Goal: Task Accomplishment & Management: Manage account settings

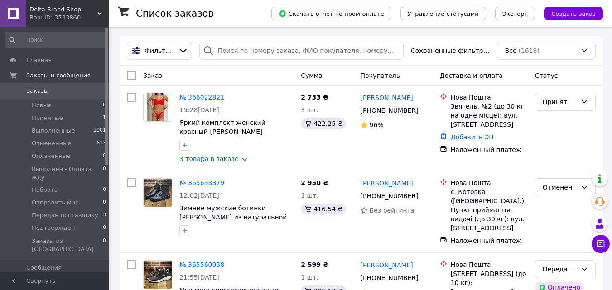
click at [48, 10] on span "Delta Brand Shop" at bounding box center [63, 9] width 68 height 8
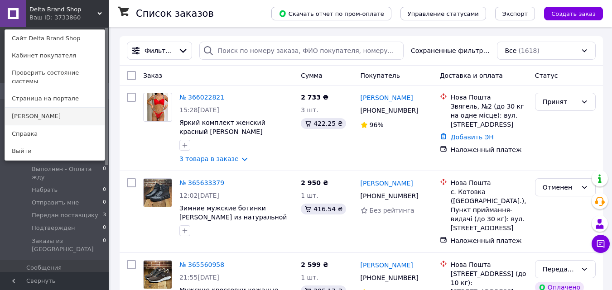
click at [36, 108] on link "[PERSON_NAME]" at bounding box center [55, 116] width 100 height 17
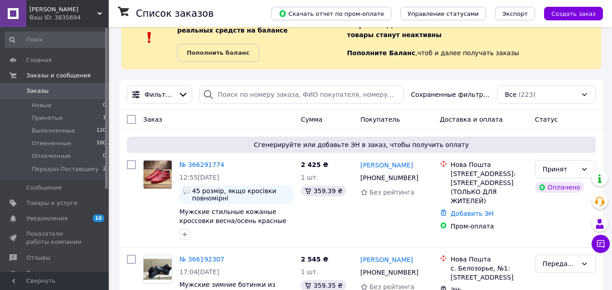
scroll to position [45, 0]
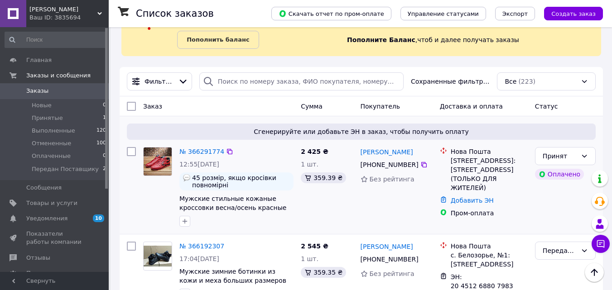
click at [157, 163] on img at bounding box center [157, 162] width 28 height 28
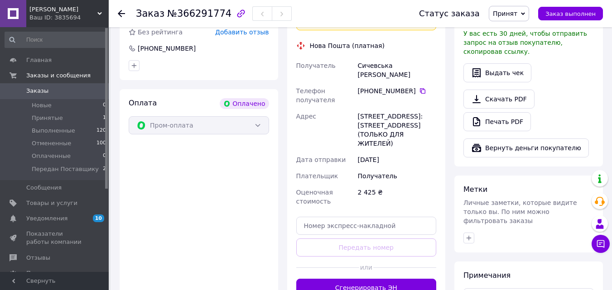
scroll to position [317, 0]
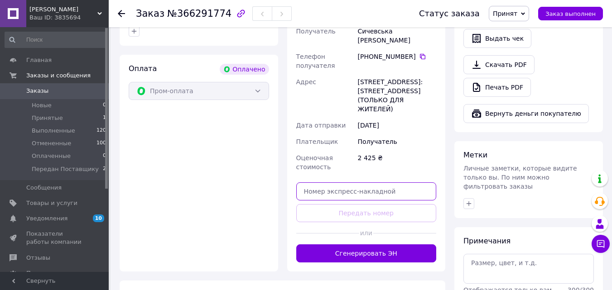
click at [329, 182] on input "text" at bounding box center [366, 191] width 140 height 18
paste input "20451269158617"
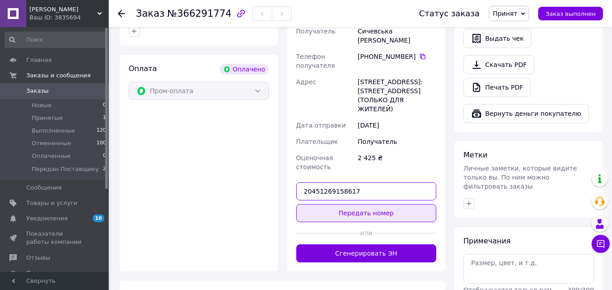
type input "20451269158617"
click at [361, 204] on button "Передать номер" at bounding box center [366, 213] width 140 height 18
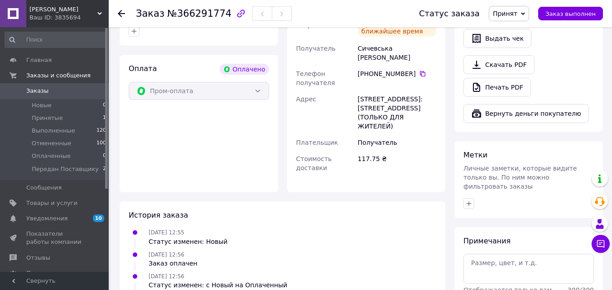
click at [511, 12] on span "Принят" at bounding box center [504, 13] width 24 height 7
click at [523, 74] on li "Передан Поставщику" at bounding box center [527, 73] width 76 height 14
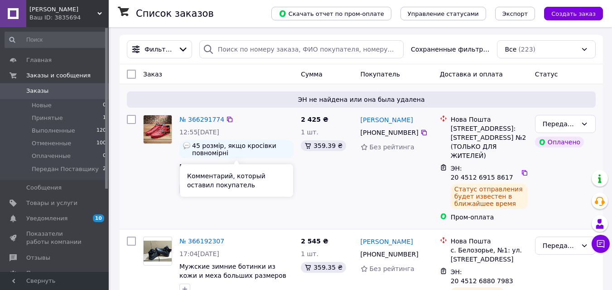
scroll to position [91, 0]
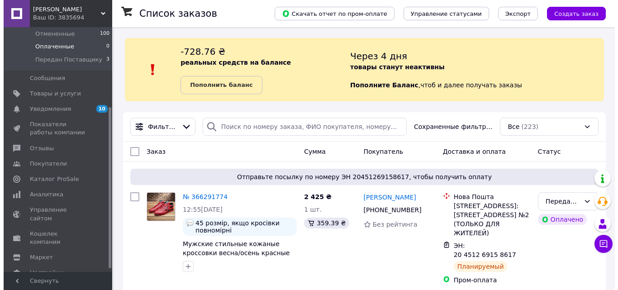
scroll to position [126, 0]
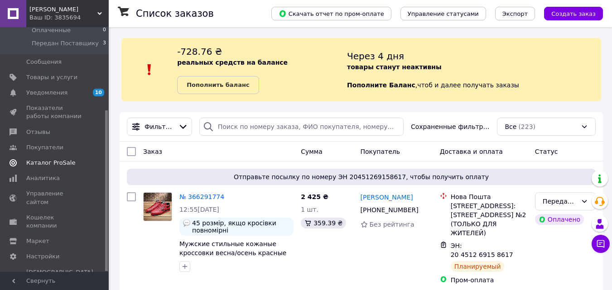
click at [38, 162] on span "Каталог ProSale" at bounding box center [50, 163] width 49 height 8
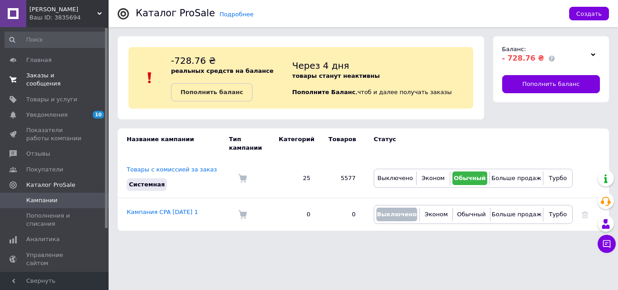
click at [37, 75] on span "Заказы и сообщения" at bounding box center [54, 80] width 57 height 16
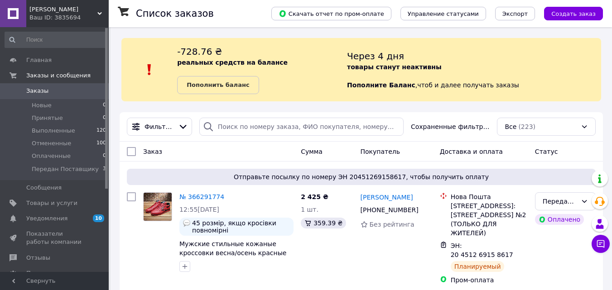
click at [45, 10] on span "[PERSON_NAME]" at bounding box center [63, 9] width 68 height 8
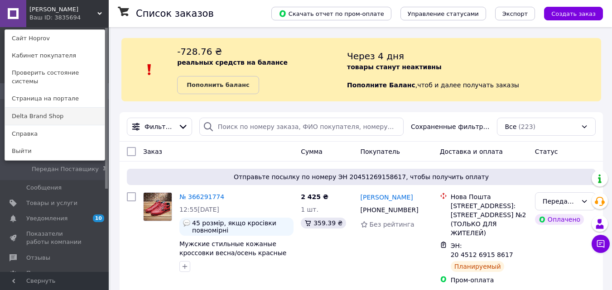
click at [30, 108] on link "Delta Brand Shop" at bounding box center [55, 116] width 100 height 17
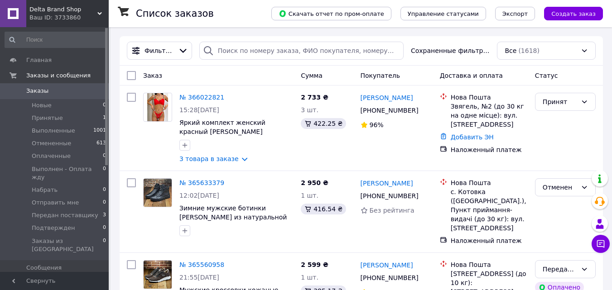
click at [42, 279] on span "Товары и услуги" at bounding box center [51, 283] width 51 height 8
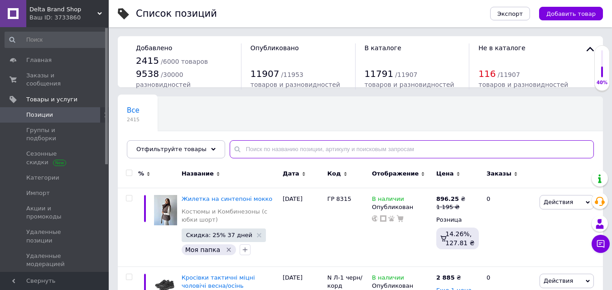
click at [269, 149] on input "text" at bounding box center [411, 149] width 364 height 18
paste input "0401-беж"
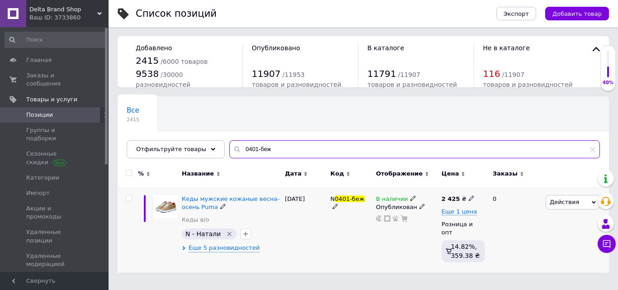
type input "0401-беж"
click at [162, 207] on img at bounding box center [166, 207] width 24 height 24
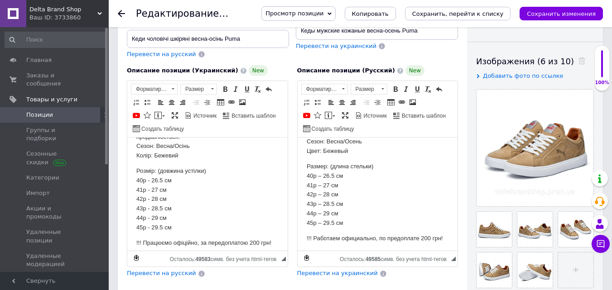
scroll to position [92, 0]
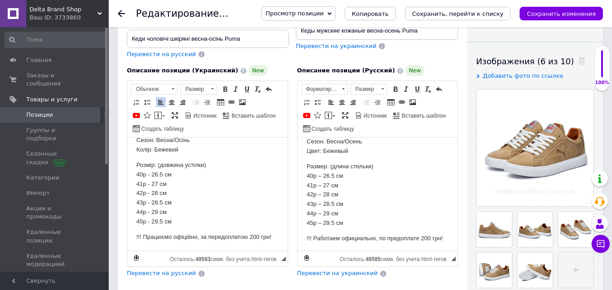
click at [143, 235] on p "!!! Працюємо офіційно, за передоплатою 200 грн!" at bounding box center [207, 238] width 142 height 10
click at [267, 235] on p "Працюємо офіційно, за передоплатою 200 грн!" at bounding box center [207, 238] width 142 height 10
click at [328, 236] on p "!!! Работаем официально, по предоплате 200 грн!" at bounding box center [377, 238] width 142 height 10
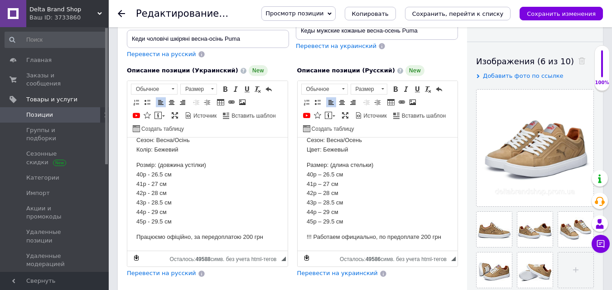
click at [313, 234] on p "!!! Работаем официально, по предоплате 200 грн" at bounding box center [377, 238] width 142 height 10
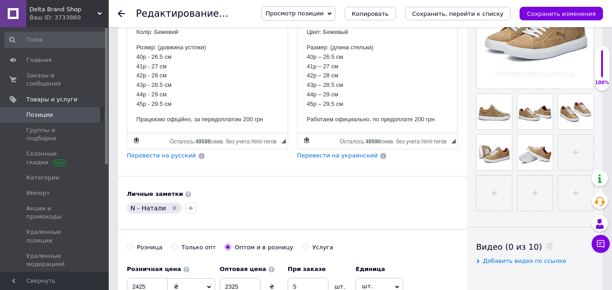
scroll to position [272, 0]
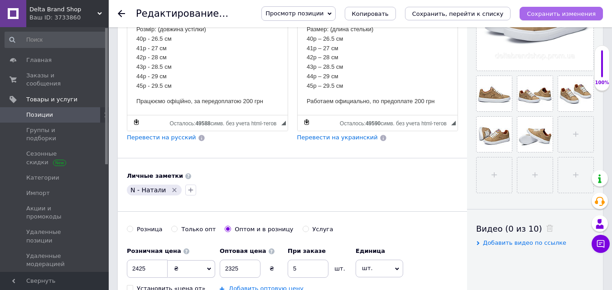
drag, startPoint x: 543, startPoint y: 11, endPoint x: 136, endPoint y: 80, distance: 412.6
click at [543, 11] on icon "Сохранить изменения" at bounding box center [560, 13] width 69 height 7
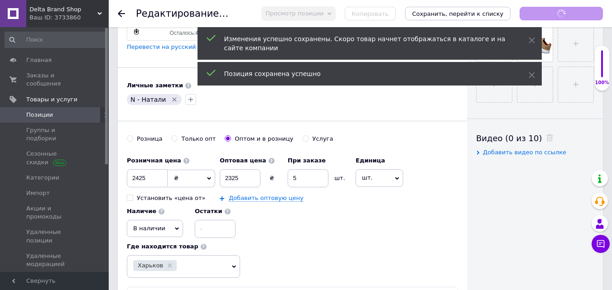
scroll to position [35, 0]
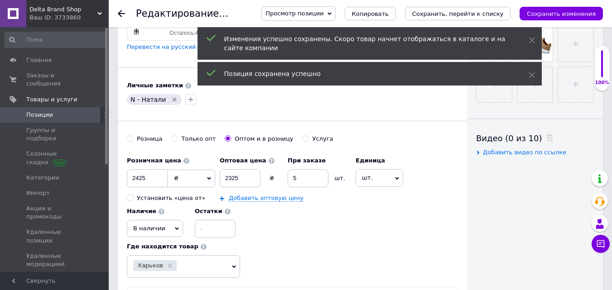
click at [153, 225] on span "В наличии" at bounding box center [149, 228] width 32 height 7
click at [143, 253] on li "Под заказ" at bounding box center [154, 259] width 55 height 13
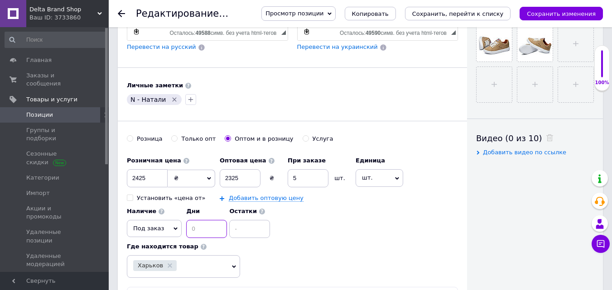
click at [209, 220] on input at bounding box center [206, 229] width 41 height 18
type input "8"
click at [552, 6] on div "Просмотр позиции Сохранить и посмотреть на сайте Сохранить и посмотреть на порт…" at bounding box center [427, 13] width 350 height 14
click at [541, 14] on icon "Сохранить изменения" at bounding box center [560, 13] width 69 height 7
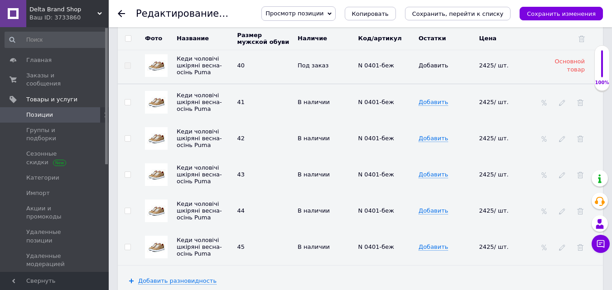
scroll to position [1539, 0]
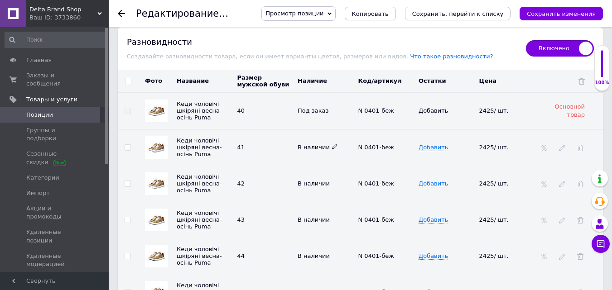
click at [332, 144] on icon at bounding box center [334, 146] width 5 height 5
click at [321, 171] on li "Под заказ" at bounding box center [323, 177] width 59 height 13
click at [332, 180] on icon at bounding box center [334, 182] width 5 height 5
click at [315, 207] on li "Под заказ" at bounding box center [323, 213] width 59 height 13
click at [332, 216] on use at bounding box center [334, 218] width 5 height 5
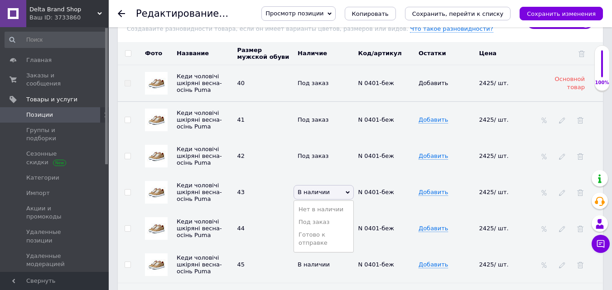
scroll to position [1584, 0]
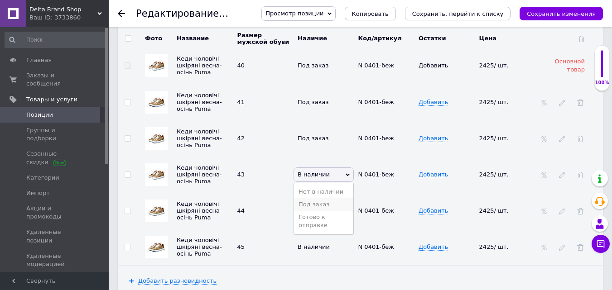
click at [317, 198] on li "Под заказ" at bounding box center [323, 204] width 59 height 13
click at [332, 207] on icon at bounding box center [334, 209] width 5 height 5
click at [324, 234] on li "Под заказ" at bounding box center [323, 240] width 59 height 13
click at [332, 244] on icon at bounding box center [334, 246] width 5 height 5
click at [316, 271] on li "Под заказ" at bounding box center [323, 277] width 59 height 13
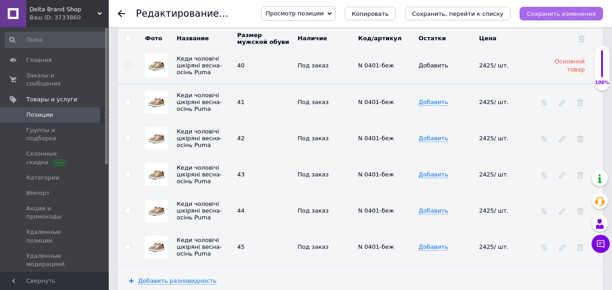
click at [548, 13] on icon "Сохранить изменения" at bounding box center [560, 13] width 69 height 7
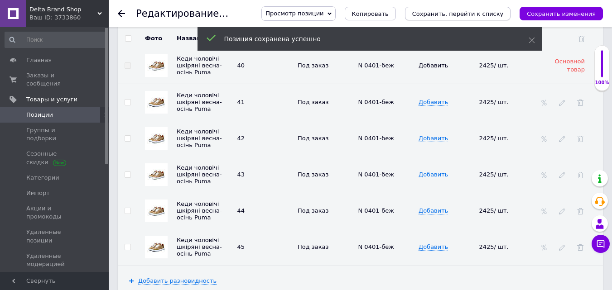
click at [445, 12] on icon "Сохранить, перейти к списку" at bounding box center [457, 13] width 91 height 7
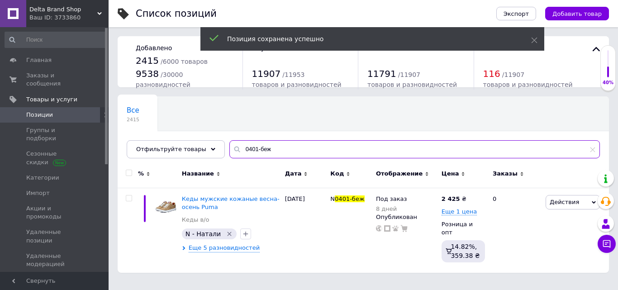
drag, startPoint x: 269, startPoint y: 150, endPoint x: 220, endPoint y: 140, distance: 49.4
click at [229, 140] on input "0401-беж" at bounding box center [414, 149] width 371 height 18
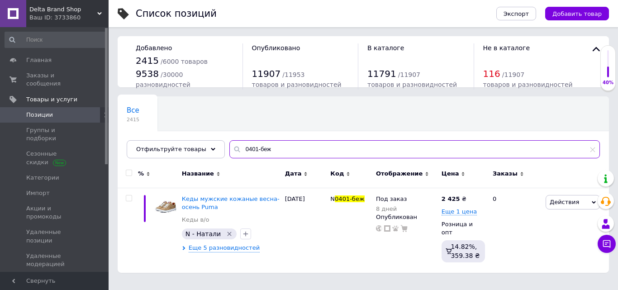
click at [262, 149] on input "0401-беж" at bounding box center [414, 149] width 371 height 18
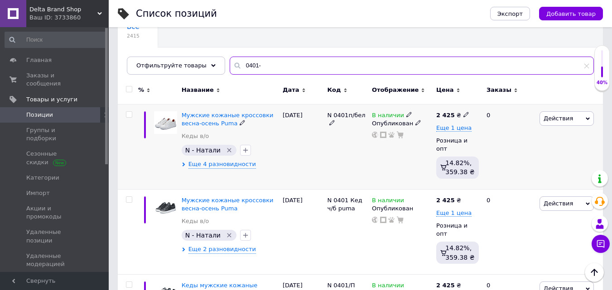
scroll to position [78, 0]
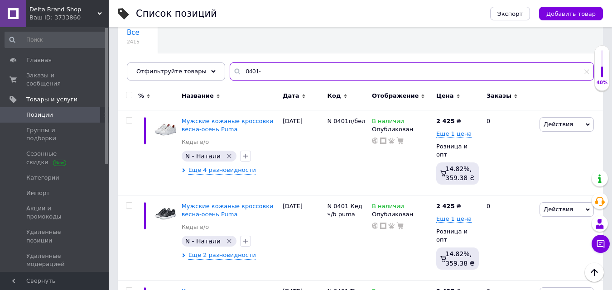
type input "0401-"
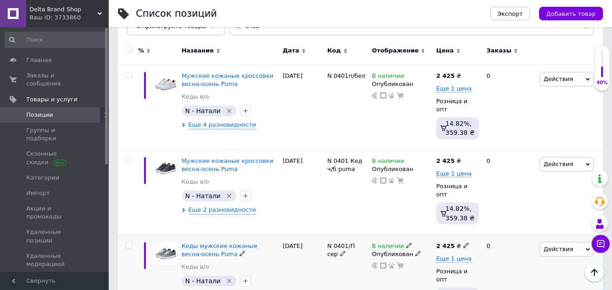
click at [167, 242] on img at bounding box center [165, 253] width 23 height 23
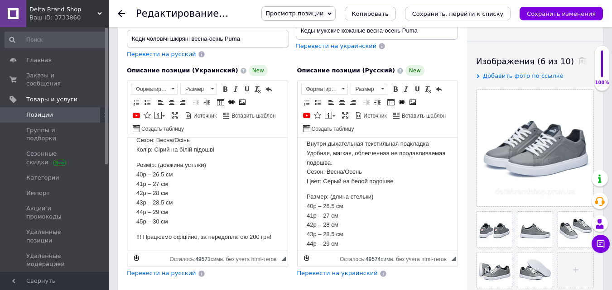
scroll to position [101, 0]
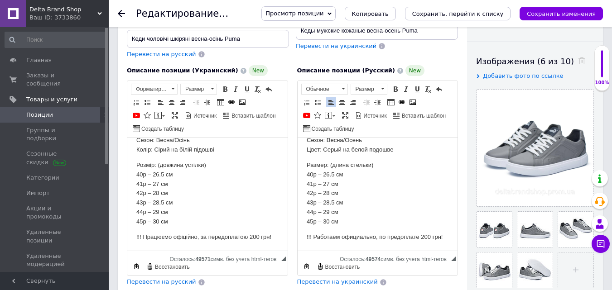
click at [320, 237] on p "!!! Работаем официально, по предоплате 200 грн!" at bounding box center [377, 238] width 142 height 10
click at [312, 236] on p "!!! Работаем официально, по предоплате 200 грн" at bounding box center [377, 238] width 142 height 10
click at [340, 220] on p "Размер: (длина стельки) 40р – 26.5 см 41р – 27 см 42р – 28 см 43р – 28.5 см 44р…" at bounding box center [377, 194] width 142 height 66
drag, startPoint x: 398, startPoint y: 220, endPoint x: 336, endPoint y: 220, distance: 62.0
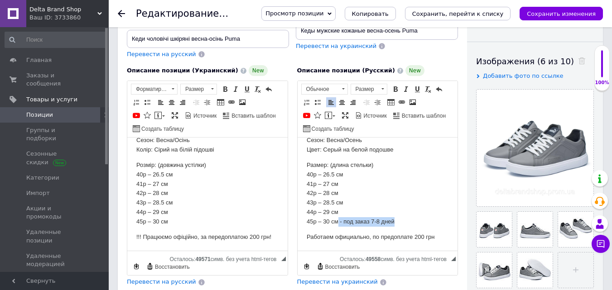
click at [336, 220] on p "Размер: (длина стельки) 40р – 26.5 см 41р – 27 см 42р – 28 см 43р – 28.5 см 44р…" at bounding box center [377, 194] width 142 height 66
click at [377, 226] on span "Копировать" at bounding box center [391, 230] width 38 height 11
copy p "- под заказ 7-8 дней"
click at [344, 184] on p "Размер: (длина стельки) 40р – 26.5 см 41р – 27 см 42р – 28 см 43р – 28.5 см 44р…" at bounding box center [377, 194] width 142 height 66
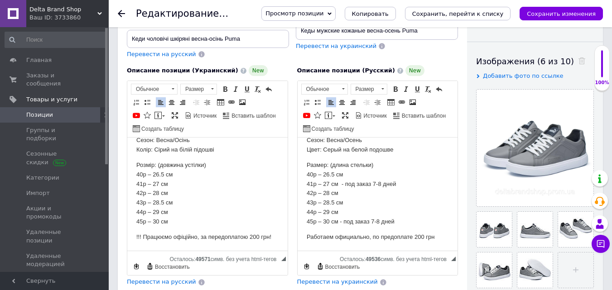
click at [181, 185] on p "Розмір: (довжина устілки) 40р – 26.5 см 41р – 27 см 42р – 28 см 43р – 28.5 см 4…" at bounding box center [207, 194] width 142 height 66
click at [176, 223] on p "Розмір: (довжина устілки) 40р – 26.5 см 41р – 27 см - под заказ 7-8 дней 42р – …" at bounding box center [207, 194] width 142 height 66
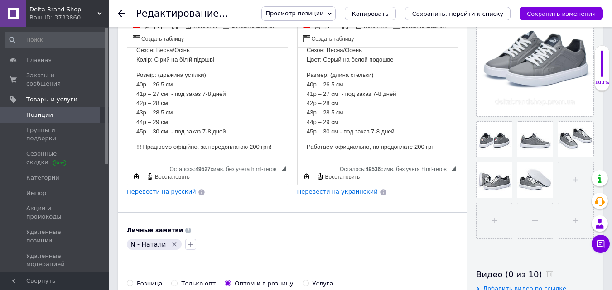
scroll to position [226, 0]
click at [275, 143] on html "Кеди чоловічі шкіряні весна-осінь Puma Преміум якість Розмір повномірний Верх в…" at bounding box center [207, 57] width 160 height 205
click at [143, 144] on p "!!! Працюємо офіційно, за передоплатою 200 грн" at bounding box center [207, 147] width 142 height 10
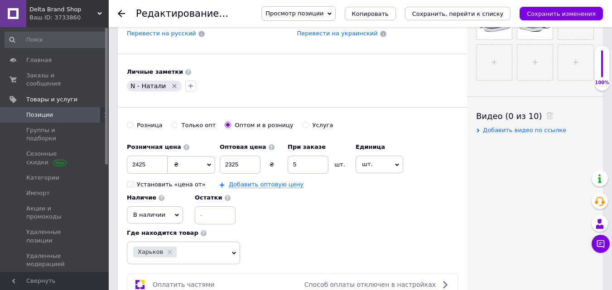
scroll to position [407, 0]
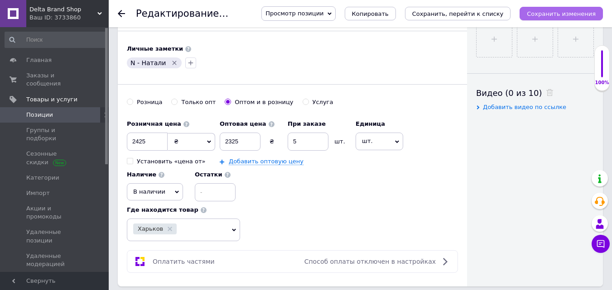
click at [547, 13] on icon "Сохранить изменения" at bounding box center [560, 13] width 69 height 7
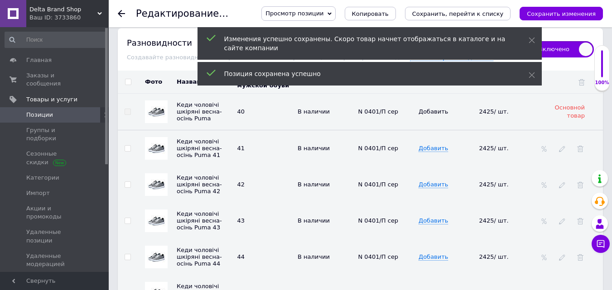
scroll to position [1539, 0]
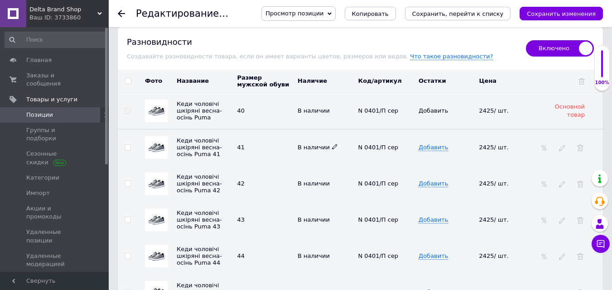
click at [332, 144] on icon at bounding box center [334, 146] width 5 height 5
click at [317, 171] on li "Под заказ" at bounding box center [323, 177] width 59 height 13
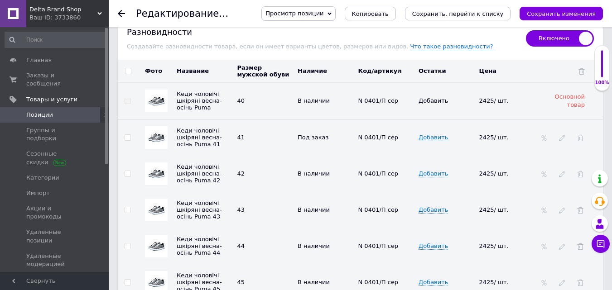
scroll to position [1665, 0]
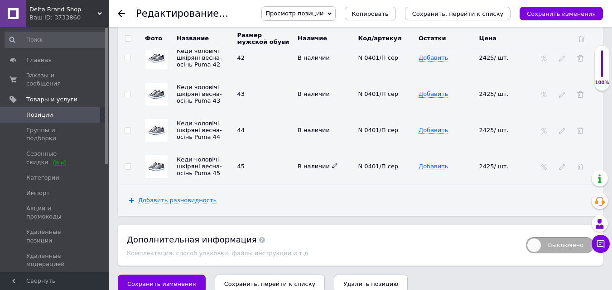
click at [332, 163] on use at bounding box center [334, 165] width 5 height 5
click at [317, 190] on li "Под заказ" at bounding box center [323, 196] width 59 height 13
click at [545, 12] on icon "Сохранить изменения" at bounding box center [560, 13] width 69 height 7
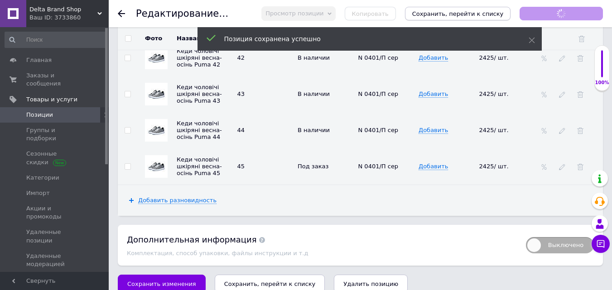
scroll to position [35, 0]
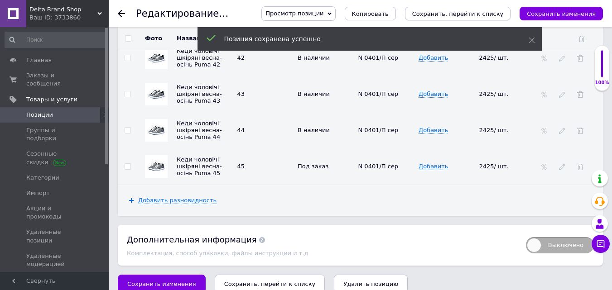
click at [444, 14] on icon "Сохранить, перейти к списку" at bounding box center [457, 13] width 91 height 7
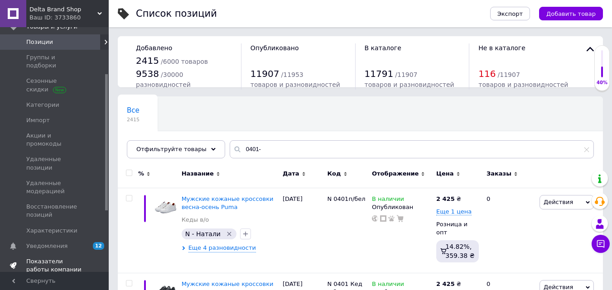
scroll to position [91, 0]
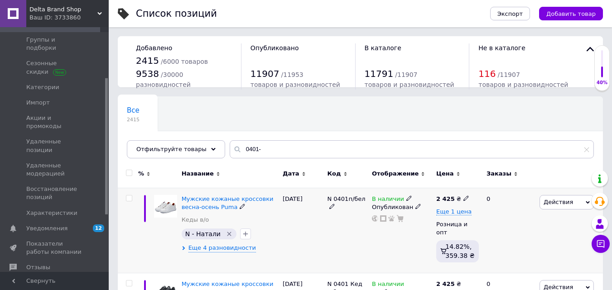
click at [164, 206] on img at bounding box center [165, 206] width 23 height 23
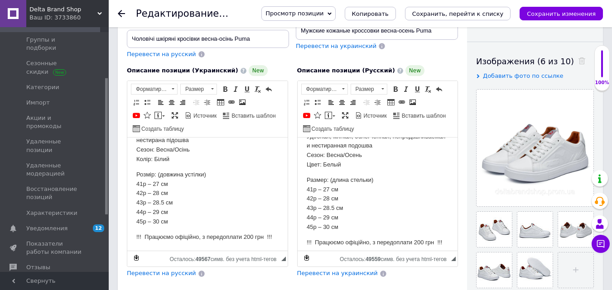
scroll to position [101, 0]
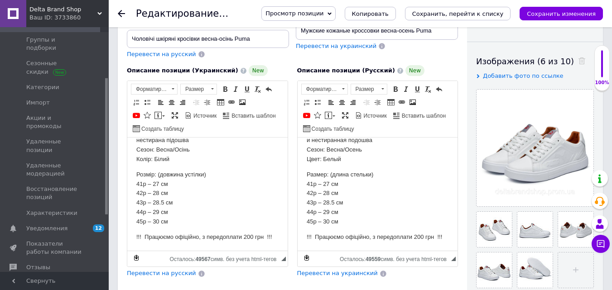
click at [320, 236] on p "!!! Працюємо офіційно, з передоплати 200 грн !!!" at bounding box center [377, 238] width 142 height 10
click at [315, 234] on p "!!! Працюємо офіційно, з передоплати 200 грн" at bounding box center [377, 238] width 142 height 10
click at [150, 238] on p "!!! Працюємо офіційно, з передоплати 200 грн !!!" at bounding box center [207, 238] width 142 height 10
click at [144, 234] on p "!!! Працюємо офіційно, з передоплати 200 грн" at bounding box center [207, 238] width 142 height 10
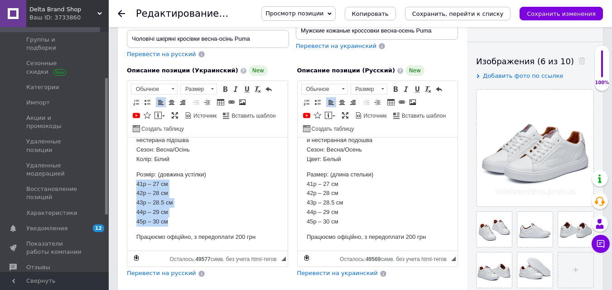
drag, startPoint x: 168, startPoint y: 221, endPoint x: 133, endPoint y: 186, distance: 49.3
click at [133, 186] on html "Чоловічі шкіряні кросівки весна-осінь Puma Преміум якість Комфортні в шкарпетки…" at bounding box center [207, 148] width 160 height 205
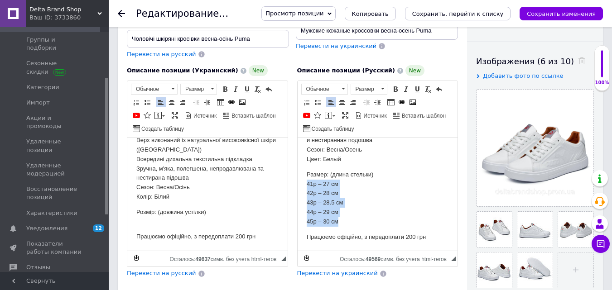
drag, startPoint x: 343, startPoint y: 221, endPoint x: 301, endPoint y: 187, distance: 54.1
click at [301, 187] on html "Мужские кожаные кроссовки весна-осень Puma Премиум качество Комфортные в носки …" at bounding box center [377, 148] width 160 height 205
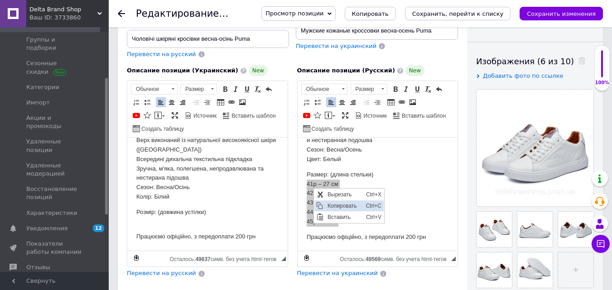
click at [330, 205] on span "Копировать" at bounding box center [344, 206] width 38 height 11
copy p "41р – 27 см 42р – 28 см 43р – 28.5 см 44р – 29 см 45р – 30 см"
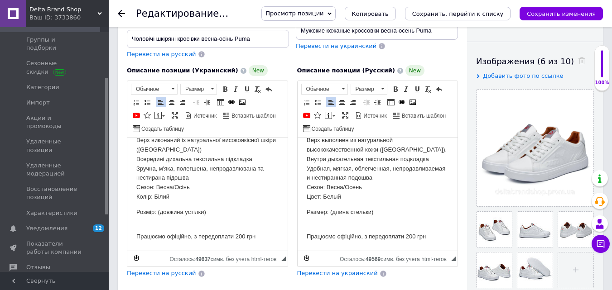
scroll to position [54, 0]
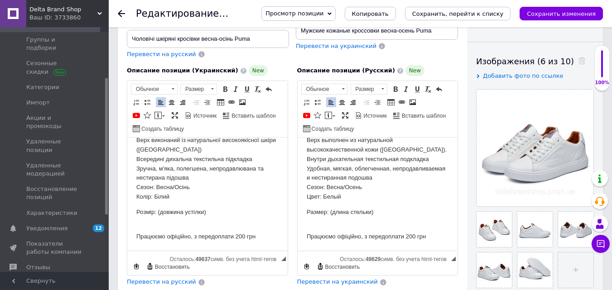
click at [317, 223] on p "Размер: (длина стельки)" at bounding box center [377, 217] width 142 height 19
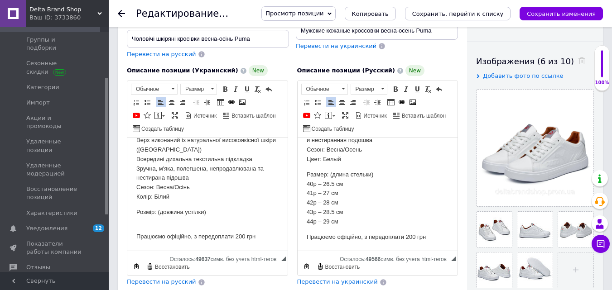
click at [147, 223] on p "Розмір: (довжина устілки)" at bounding box center [207, 217] width 142 height 19
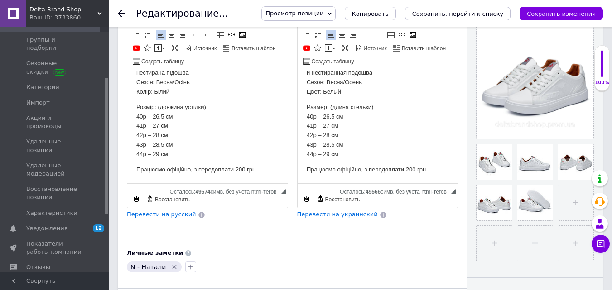
scroll to position [226, 0]
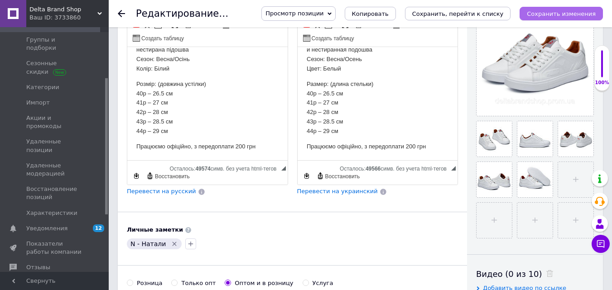
click at [556, 11] on icon "Сохранить изменения" at bounding box center [560, 13] width 69 height 7
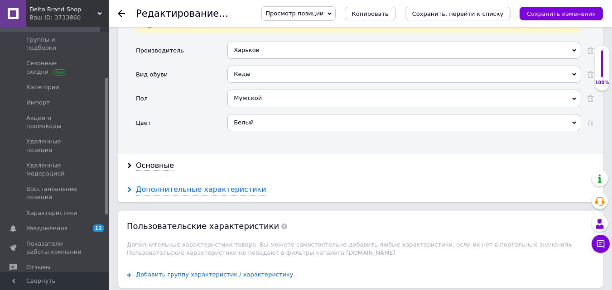
scroll to position [1086, 0]
click at [159, 160] on div "Основные" at bounding box center [155, 165] width 38 height 10
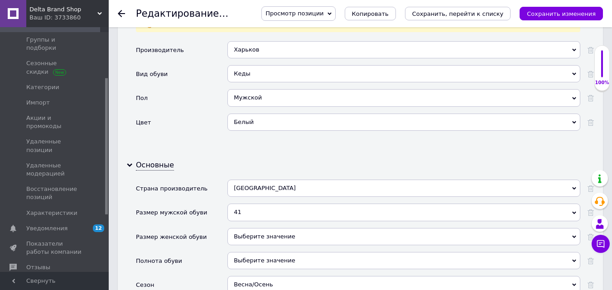
click at [243, 204] on div "41" at bounding box center [403, 212] width 353 height 17
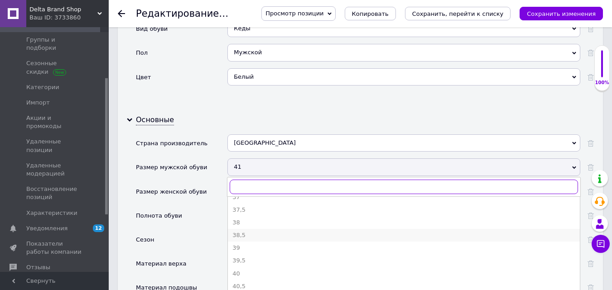
scroll to position [91, 0]
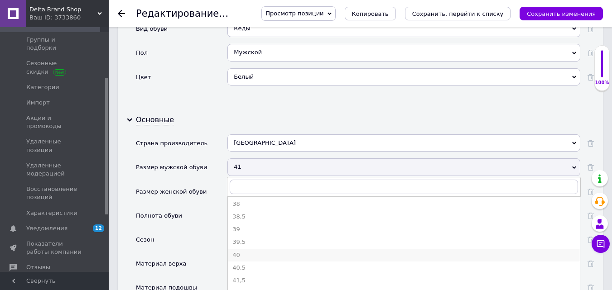
click at [246, 251] on div "40" at bounding box center [403, 255] width 343 height 8
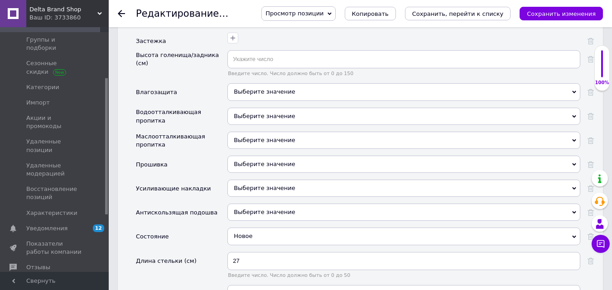
scroll to position [1494, 0]
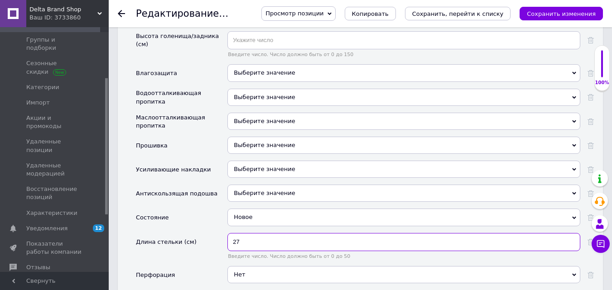
click at [248, 233] on input "27" at bounding box center [403, 242] width 353 height 18
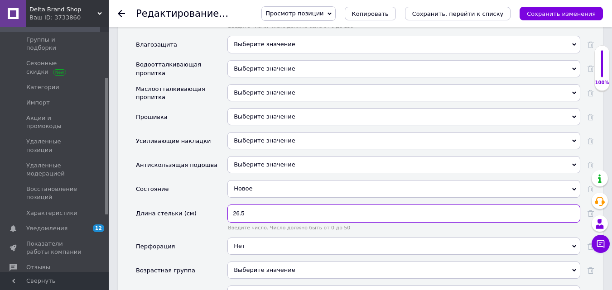
scroll to position [1539, 0]
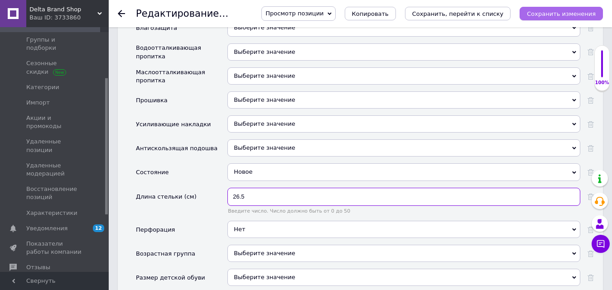
type input "26.5"
click at [550, 10] on icon "Сохранить изменения" at bounding box center [560, 13] width 69 height 7
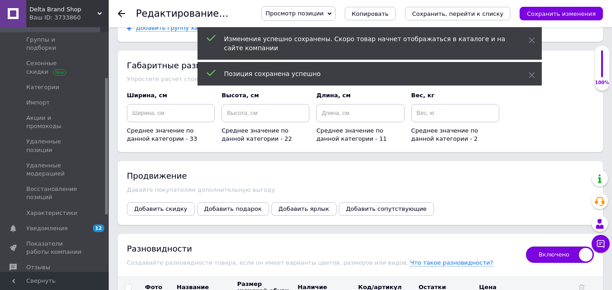
scroll to position [2037, 0]
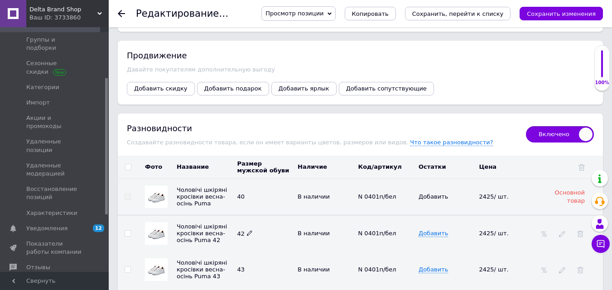
click at [249, 230] on icon at bounding box center [249, 232] width 5 height 5
type input "41"
click at [249, 238] on td "41" at bounding box center [265, 233] width 61 height 37
click at [248, 267] on use at bounding box center [249, 269] width 5 height 5
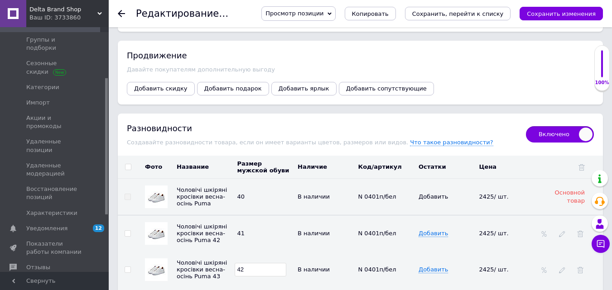
type input "42"
drag, startPoint x: 276, startPoint y: 216, endPoint x: 275, endPoint y: 188, distance: 27.6
click at [276, 216] on td "41" at bounding box center [265, 233] width 61 height 37
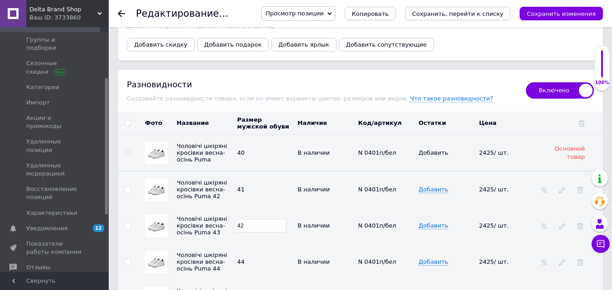
scroll to position [2082, 0]
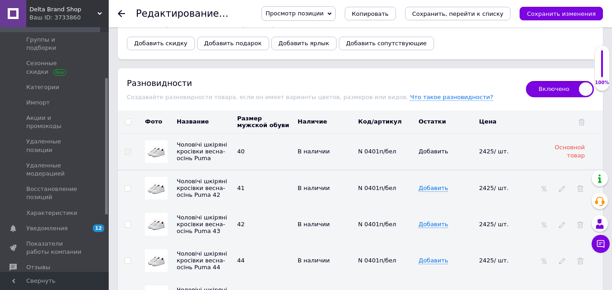
click at [249, 227] on td "42" at bounding box center [265, 224] width 61 height 36
click at [248, 258] on use at bounding box center [249, 260] width 5 height 5
type input "43"
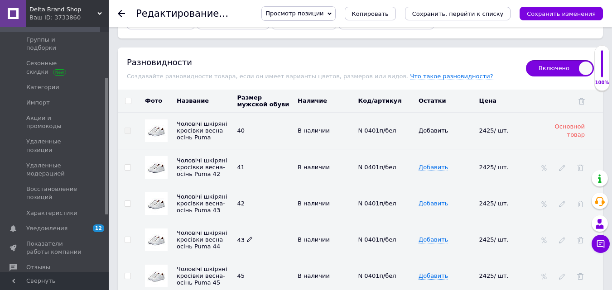
scroll to position [2173, 0]
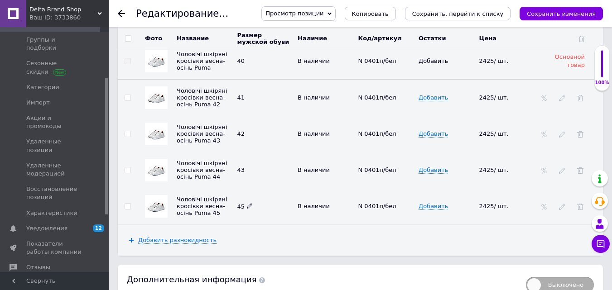
click at [248, 203] on icon at bounding box center [249, 205] width 5 height 5
type input "44"
click at [264, 167] on div "43" at bounding box center [265, 170] width 56 height 7
click at [548, 12] on icon "Сохранить изменения" at bounding box center [560, 13] width 69 height 7
click at [446, 14] on icon "Сохранить, перейти к списку" at bounding box center [457, 13] width 91 height 7
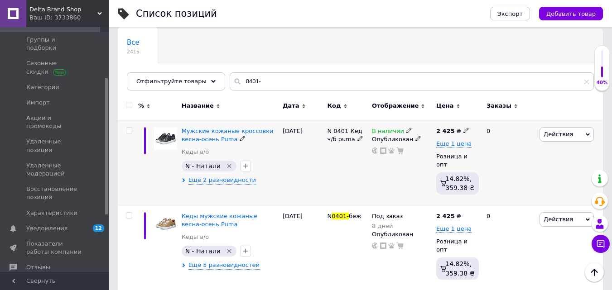
scroll to position [91, 0]
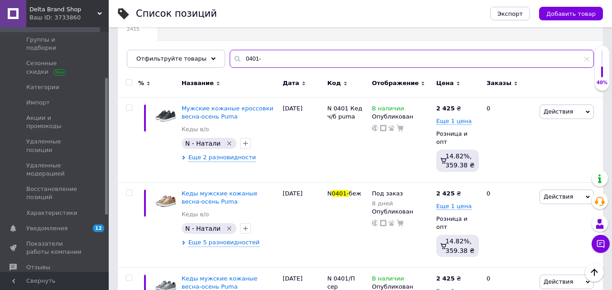
drag, startPoint x: 256, startPoint y: 58, endPoint x: 228, endPoint y: 53, distance: 28.2
click at [229, 53] on input "0401-" at bounding box center [411, 59] width 364 height 18
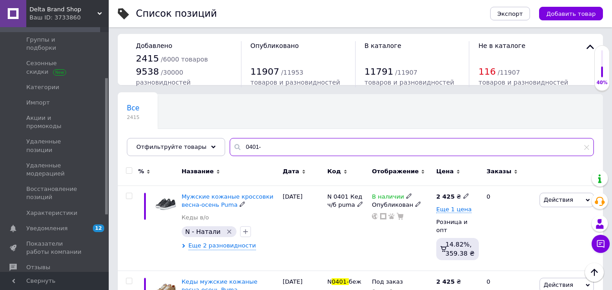
scroll to position [0, 0]
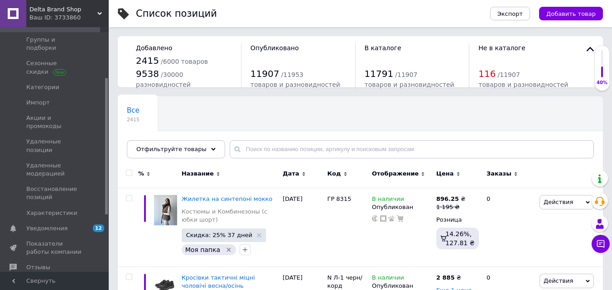
click at [36, 11] on span "Delta Brand Shop" at bounding box center [63, 9] width 68 height 8
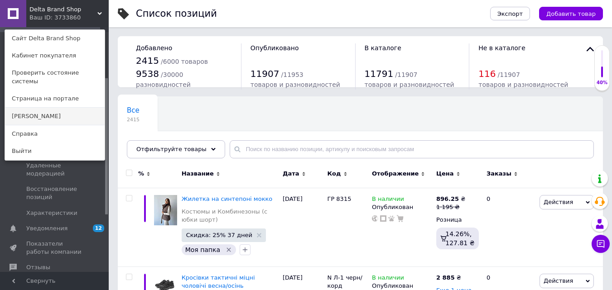
click at [31, 108] on link "[PERSON_NAME]" at bounding box center [55, 116] width 100 height 17
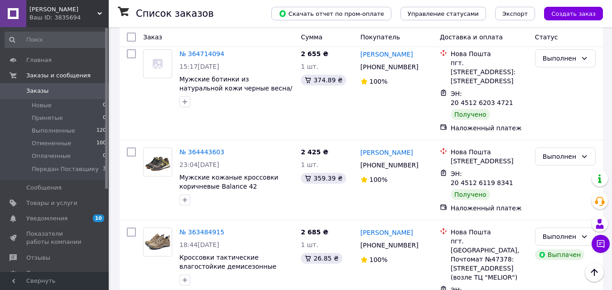
scroll to position [634, 0]
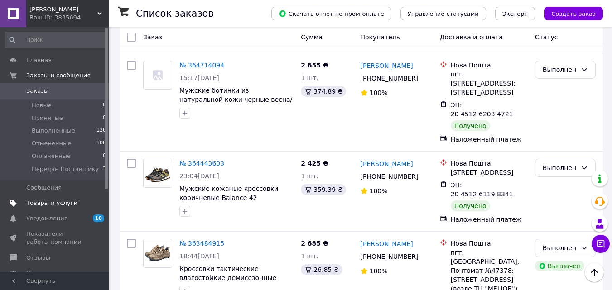
click at [37, 201] on span "Товары и услуги" at bounding box center [51, 203] width 51 height 8
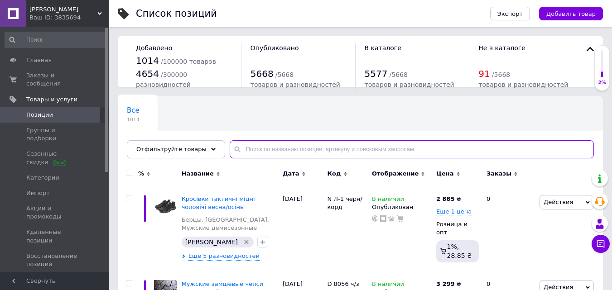
click at [247, 148] on input "text" at bounding box center [411, 149] width 364 height 18
paste input "0401-"
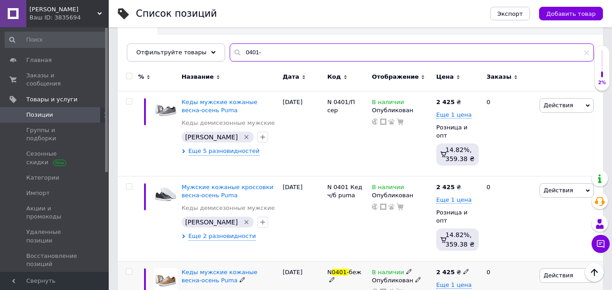
scroll to position [78, 0]
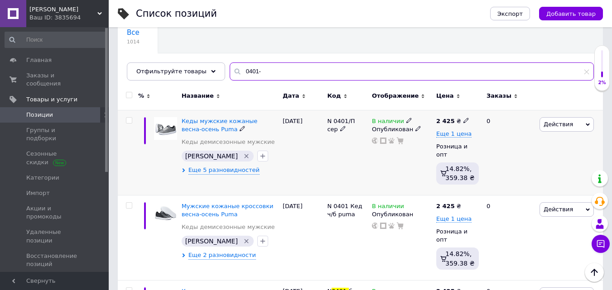
type input "0401-"
click at [164, 127] on img at bounding box center [165, 128] width 23 height 23
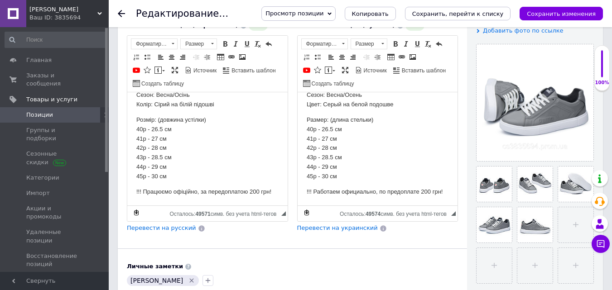
scroll to position [101, 0]
click at [274, 191] on html "Кеди чоловічі шкіряні весна-осінь Puma Преміум якість Розмір повномірний Верх в…" at bounding box center [207, 102] width 160 height 205
click at [143, 190] on p "!!! Працюємо офіційно, за передоплатою 200 грн" at bounding box center [207, 192] width 142 height 10
click at [320, 190] on p "!!! Работаем официально, по предоплате 200 грн!" at bounding box center [377, 192] width 142 height 10
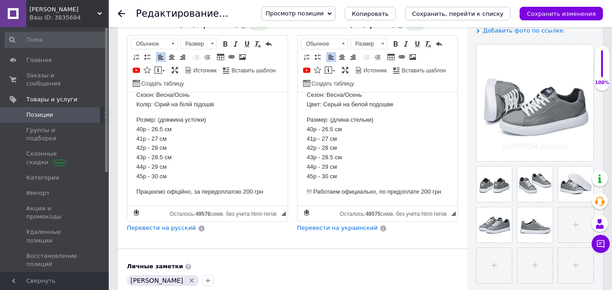
click at [313, 190] on p "!!! Работаем официально, по предоплате 200 грн" at bounding box center [377, 192] width 142 height 10
click at [344, 175] on p "Размер: (длина стельки) 40р - 26.5 см 41р - 27 см 42р - 28 см 43р - 28.5 см 44р…" at bounding box center [377, 148] width 142 height 66
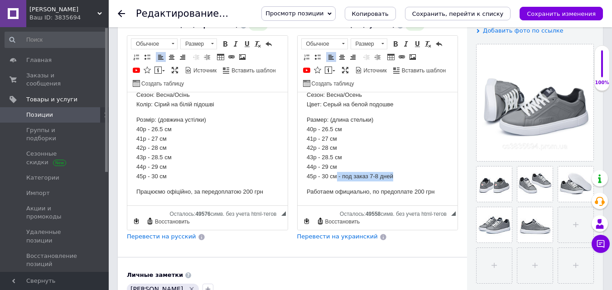
drag, startPoint x: 396, startPoint y: 176, endPoint x: 336, endPoint y: 177, distance: 59.8
click at [336, 177] on p "Размер: (длина стельки) 40р - 26.5 см 41р - 27 см 42р - 28 см 43р - 28.5 см 44р…" at bounding box center [377, 148] width 142 height 66
drag, startPoint x: 364, startPoint y: 182, endPoint x: 401, endPoint y: 245, distance: 73.7
click at [364, 182] on span "Копировать" at bounding box center [378, 184] width 38 height 11
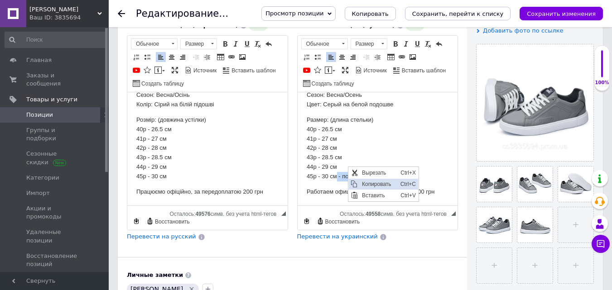
copy p "- под заказ 7-8 дней"
click at [342, 140] on p "Размер: (длина стельки) 40р - 26.5 см 41р - 27 см 42р - 28 см 43р - 28.5 см 44р…" at bounding box center [377, 148] width 142 height 66
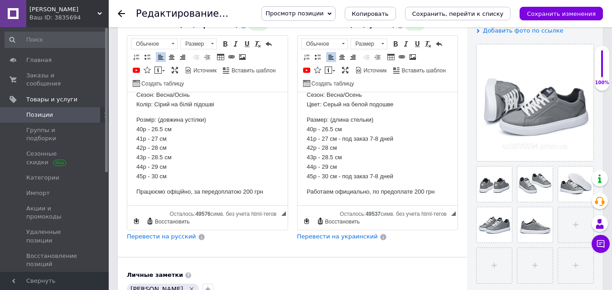
click at [178, 138] on p "Розмір: (довжина устілки) 40р - 26.5 см 41р - 27 см 42р - 28 см 43р - 28.5 см 4…" at bounding box center [207, 148] width 142 height 66
click at [174, 175] on p "Розмір: (довжина устілки) 40р - 26.5 см 41р - 27 см - под заказ 7-8 дней 42р - …" at bounding box center [207, 148] width 142 height 66
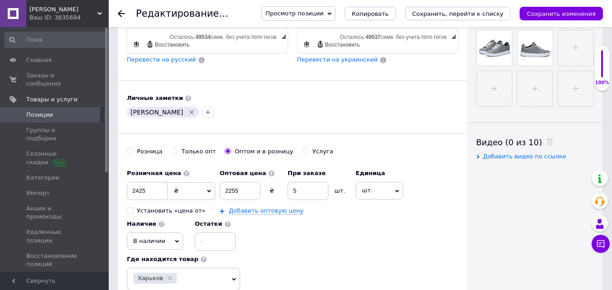
scroll to position [362, 0]
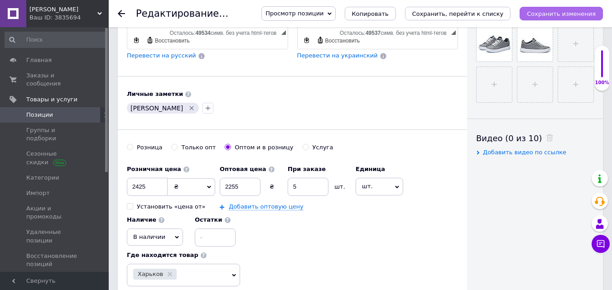
click at [540, 13] on icon "Сохранить изменения" at bounding box center [560, 13] width 69 height 7
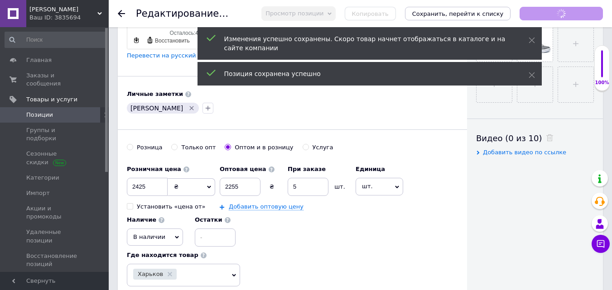
scroll to position [35, 0]
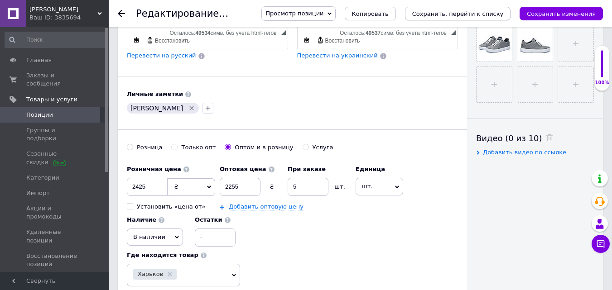
click at [446, 12] on icon "Сохранить, перейти к списку" at bounding box center [457, 13] width 91 height 7
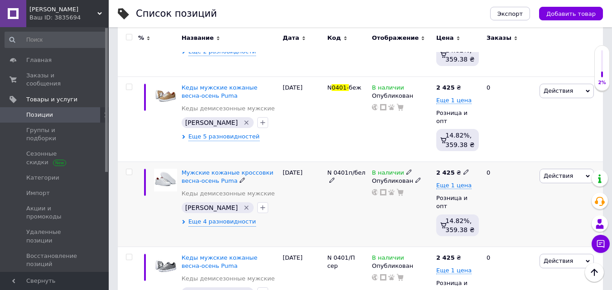
scroll to position [214, 0]
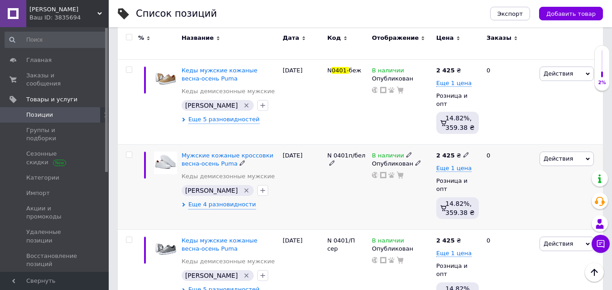
click at [166, 152] on img at bounding box center [165, 163] width 23 height 23
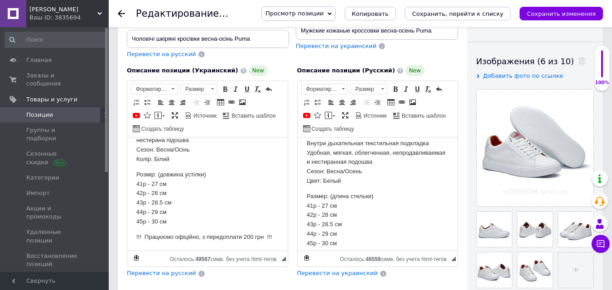
scroll to position [101, 0]
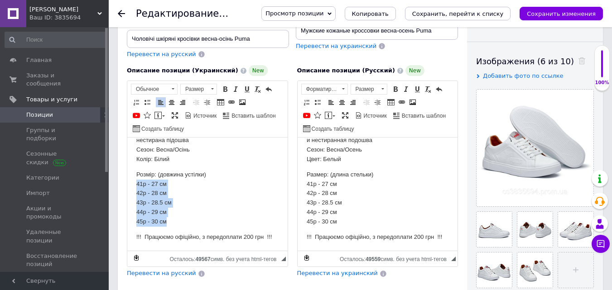
drag, startPoint x: 172, startPoint y: 209, endPoint x: 129, endPoint y: 175, distance: 54.4
click at [129, 175] on html "Чоловічі шкіряні кросівки весна-осінь Puma Преміум якість Комфортні в шкарпетки…" at bounding box center [207, 148] width 160 height 205
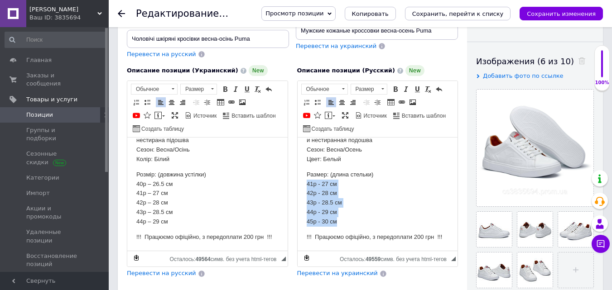
drag, startPoint x: 340, startPoint y: 212, endPoint x: 298, endPoint y: 179, distance: 53.4
click at [298, 179] on html "Мужские кожаные кроссовки весна-осень Puma Премиум качество Комфортные в носки …" at bounding box center [377, 148] width 160 height 205
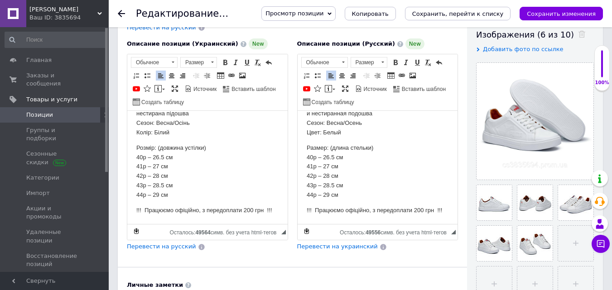
scroll to position [181, 0]
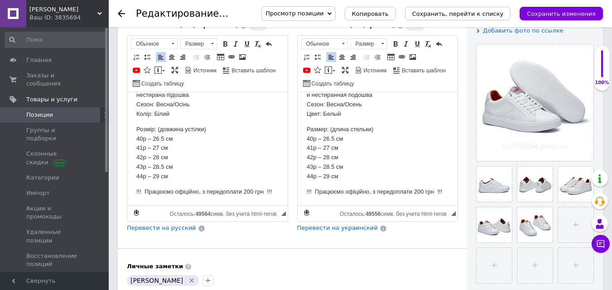
click at [145, 187] on p "!!! Працюємо офіційно, з передоплати 200 грн !!!" at bounding box center [207, 192] width 142 height 10
click at [269, 189] on p "Працюємо офіційно, з передоплати 200 грн !!!" at bounding box center [207, 192] width 142 height 10
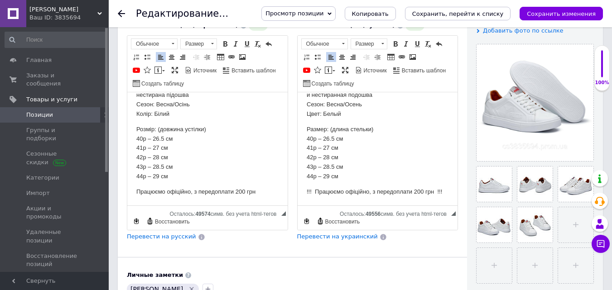
click at [324, 191] on p "!!! Працюємо офіційно, з передоплати 200 грн !!!" at bounding box center [377, 192] width 142 height 10
click at [314, 193] on p "!!! Працюємо офіційно, з передоплати 200 грн" at bounding box center [377, 192] width 142 height 10
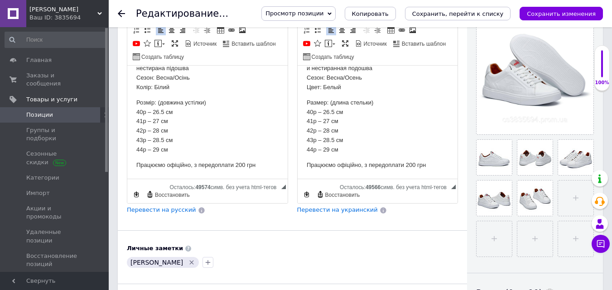
scroll to position [226, 0]
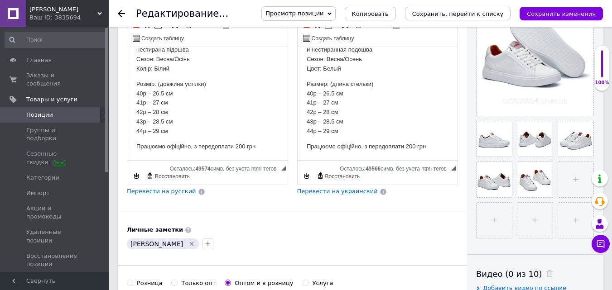
click at [540, 11] on icon "Сохранить изменения" at bounding box center [560, 13] width 69 height 7
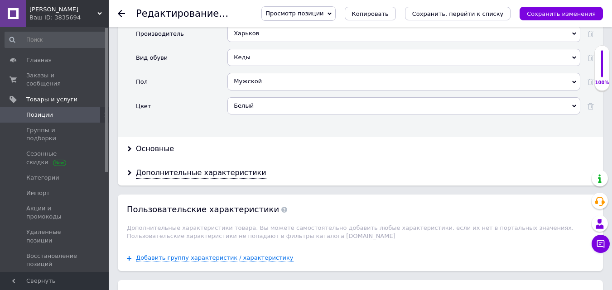
scroll to position [1086, 0]
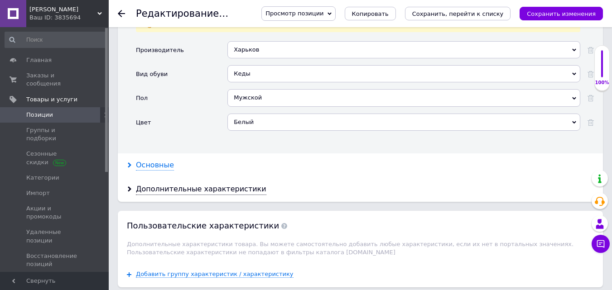
click at [150, 160] on div "Основные" at bounding box center [155, 165] width 38 height 10
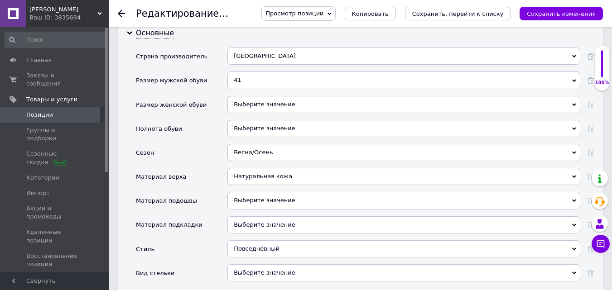
scroll to position [1222, 0]
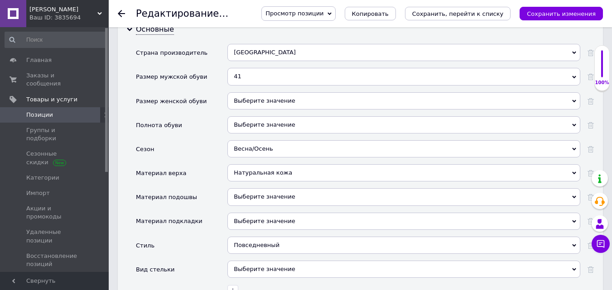
click at [256, 68] on div "41" at bounding box center [403, 76] width 353 height 17
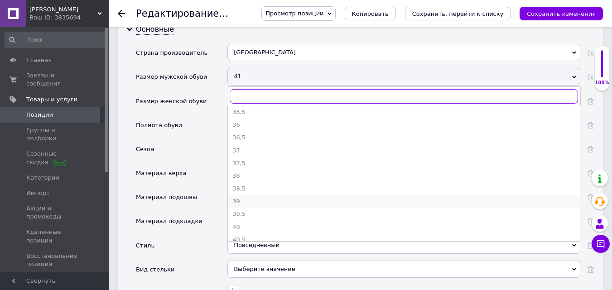
scroll to position [45, 0]
click at [242, 206] on div "40" at bounding box center [403, 210] width 343 height 8
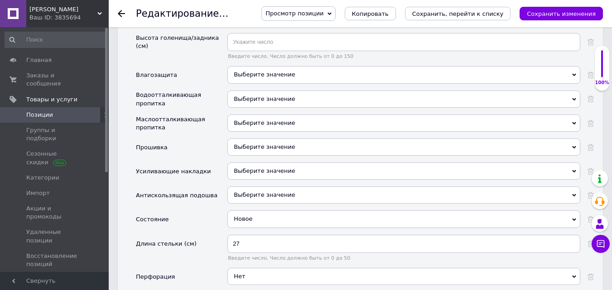
scroll to position [1494, 0]
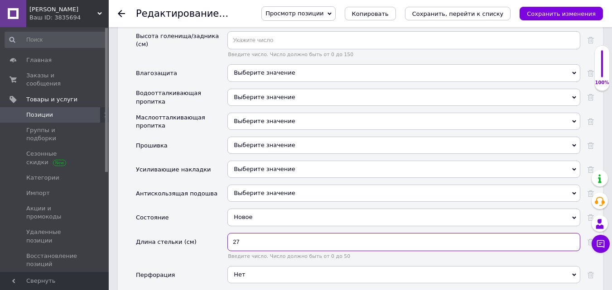
click at [245, 233] on input "27" at bounding box center [403, 242] width 353 height 18
type input "26.5"
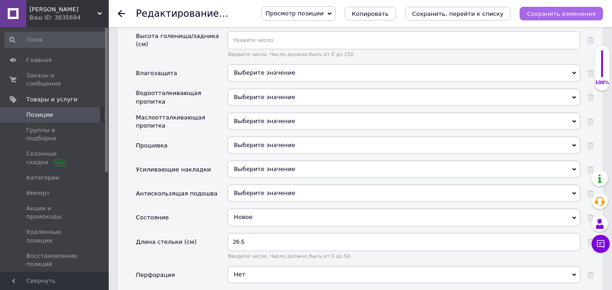
click at [555, 10] on icon "Сохранить изменения" at bounding box center [560, 13] width 69 height 7
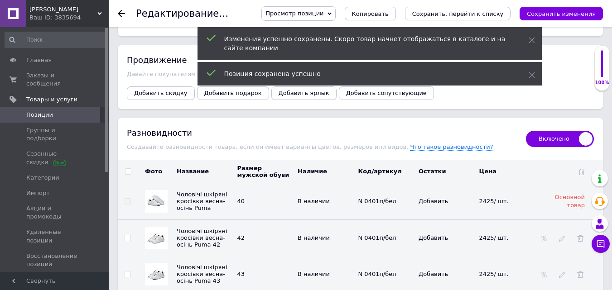
scroll to position [2082, 0]
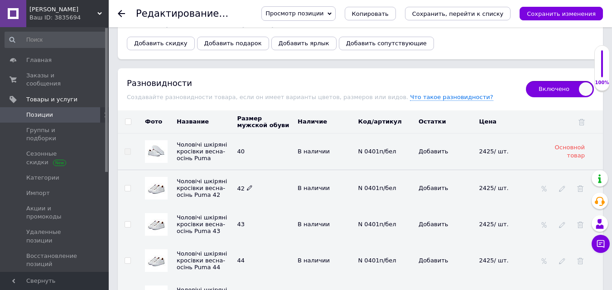
click at [248, 186] on use at bounding box center [249, 188] width 5 height 5
type input "41"
click at [258, 193] on td "41" at bounding box center [265, 188] width 61 height 37
click at [247, 221] on icon at bounding box center [249, 223] width 5 height 5
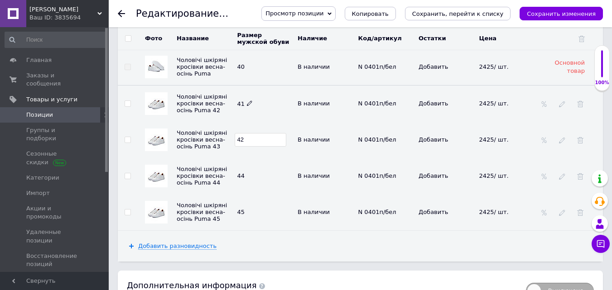
scroll to position [2173, 0]
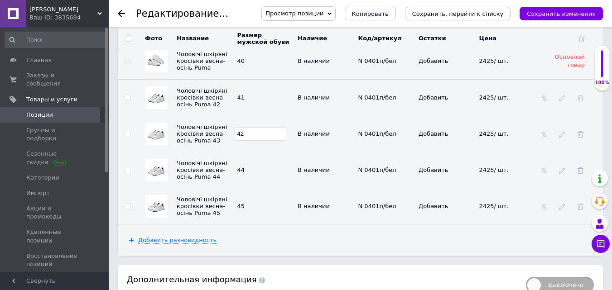
type input "42"
click at [258, 152] on td "44" at bounding box center [265, 170] width 61 height 36
click at [247, 167] on icon at bounding box center [249, 169] width 5 height 5
type input "43"
click at [257, 173] on td "43" at bounding box center [265, 170] width 61 height 36
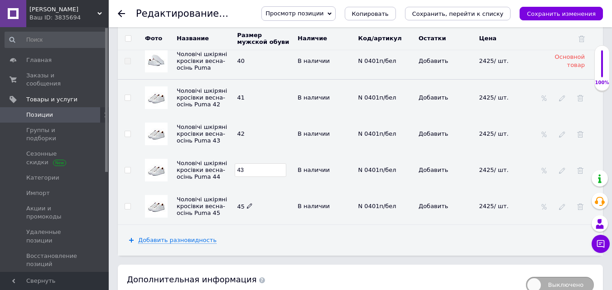
click at [247, 203] on icon at bounding box center [249, 205] width 5 height 5
type input "44"
click at [258, 168] on td "43" at bounding box center [265, 170] width 61 height 36
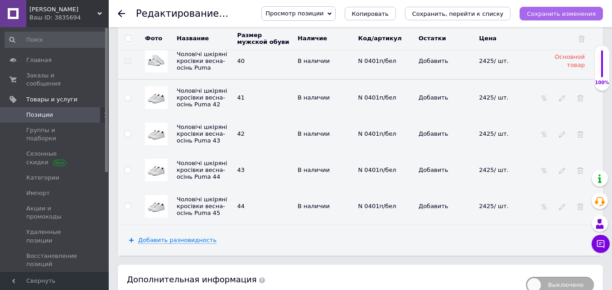
click at [557, 10] on icon "Сохранить изменения" at bounding box center [560, 13] width 69 height 7
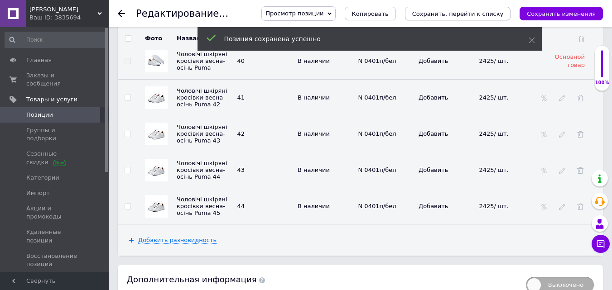
click at [446, 14] on icon "Сохранить, перейти к списку" at bounding box center [457, 13] width 91 height 7
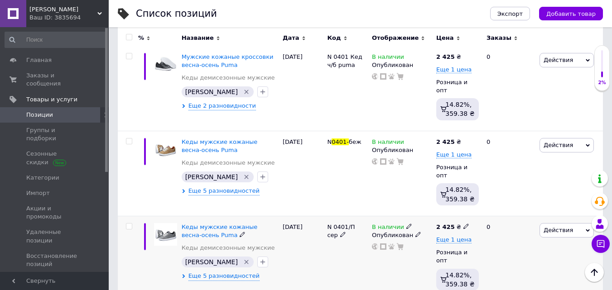
scroll to position [123, 0]
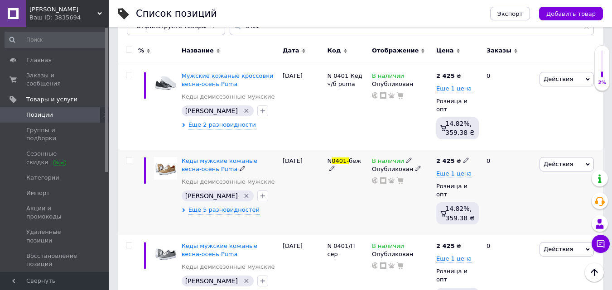
click at [163, 158] on img at bounding box center [165, 168] width 23 height 23
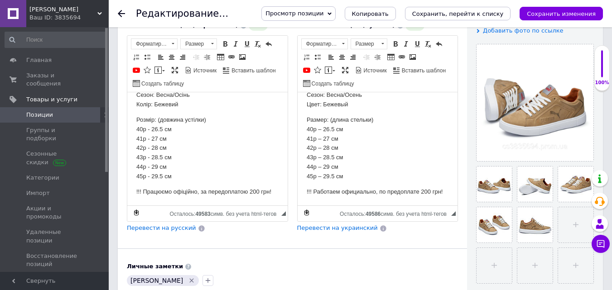
scroll to position [101, 0]
click at [143, 192] on p "!!! Працюємо офіційно, за передоплатою 200 грн!" at bounding box center [207, 192] width 142 height 10
click at [266, 191] on p "Працюємо офіційно, за передоплатою 200 грн!" at bounding box center [207, 192] width 142 height 10
click at [324, 189] on p "!!! Работаем официально, по предоплате 200 грн!" at bounding box center [377, 192] width 142 height 10
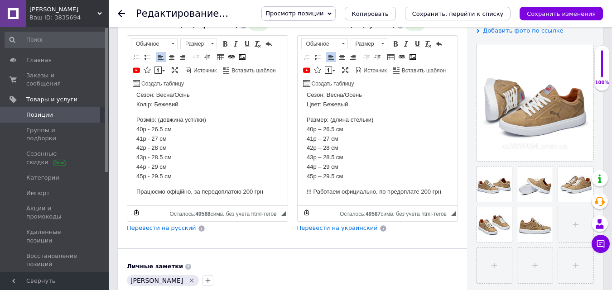
click at [313, 187] on p "!!! Работаем официально, по предоплате 200 грн" at bounding box center [377, 192] width 142 height 10
click at [539, 13] on icon "Сохранить изменения" at bounding box center [560, 13] width 69 height 7
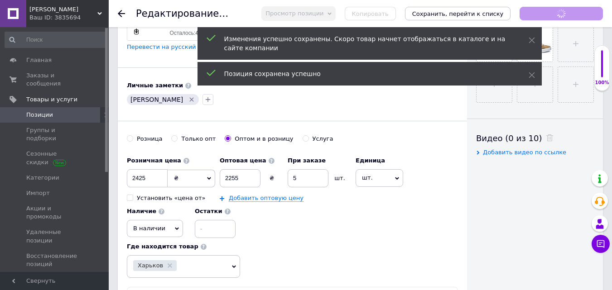
scroll to position [35, 0]
click at [150, 225] on span "В наличии" at bounding box center [149, 228] width 32 height 7
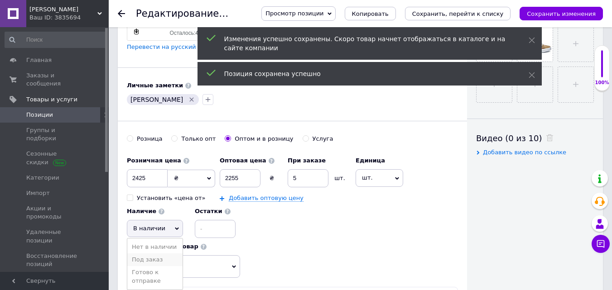
click at [150, 253] on li "Под заказ" at bounding box center [154, 259] width 55 height 13
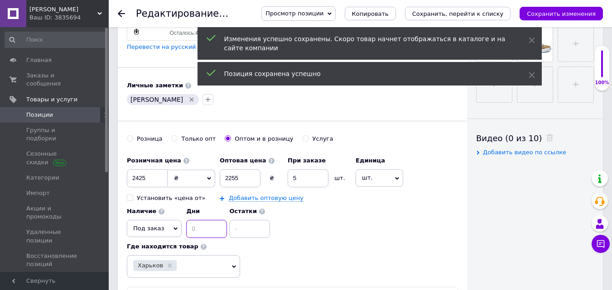
click at [209, 220] on input at bounding box center [206, 229] width 41 height 18
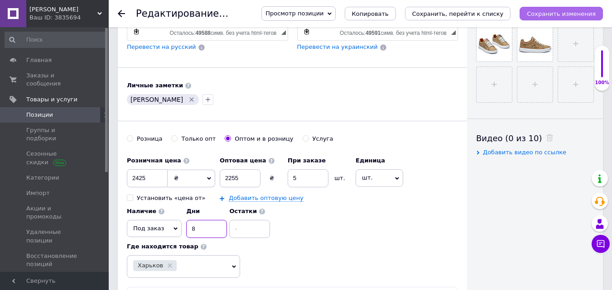
type input "8"
click at [542, 14] on icon "Сохранить изменения" at bounding box center [560, 13] width 69 height 7
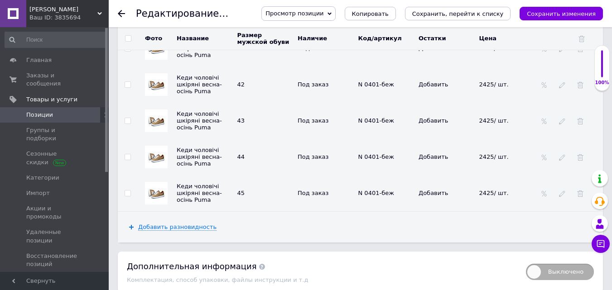
scroll to position [1620, 0]
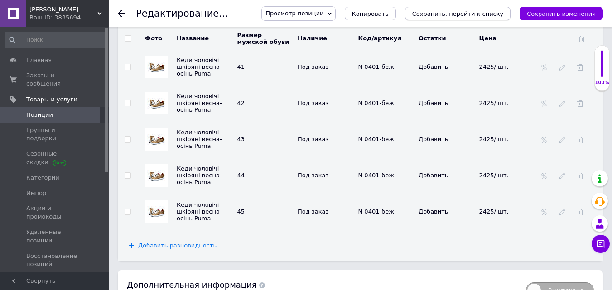
click at [453, 14] on icon "Сохранить, перейти к списку" at bounding box center [457, 13] width 91 height 7
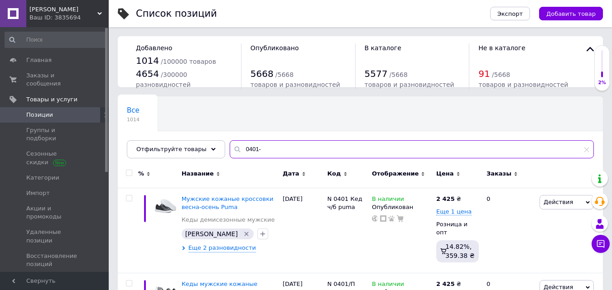
drag, startPoint x: 251, startPoint y: 148, endPoint x: 230, endPoint y: 141, distance: 21.6
click at [230, 141] on input "0401-" at bounding box center [411, 149] width 364 height 18
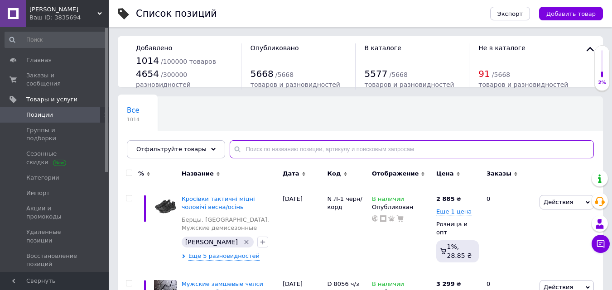
click at [246, 148] on input "text" at bounding box center [411, 149] width 364 height 18
paste input "PS -сер"
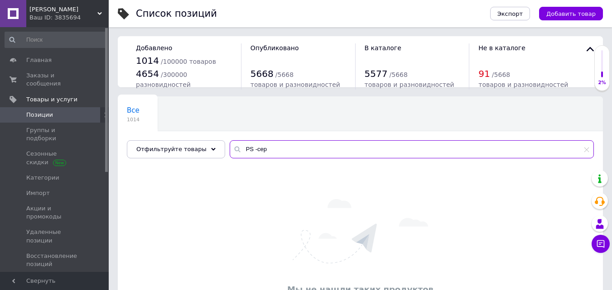
type input "PS -сер"
click at [236, 148] on input "PS -сер" at bounding box center [411, 149] width 364 height 18
drag, startPoint x: 258, startPoint y: 148, endPoint x: 230, endPoint y: 141, distance: 29.0
click at [230, 141] on input "PS -сер" at bounding box center [411, 149] width 364 height 18
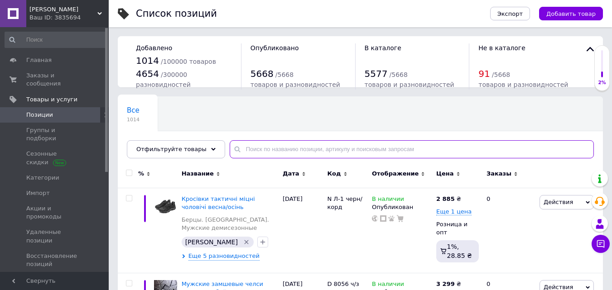
click at [264, 148] on input "text" at bounding box center [411, 149] width 364 height 18
paste input "RS -сер"
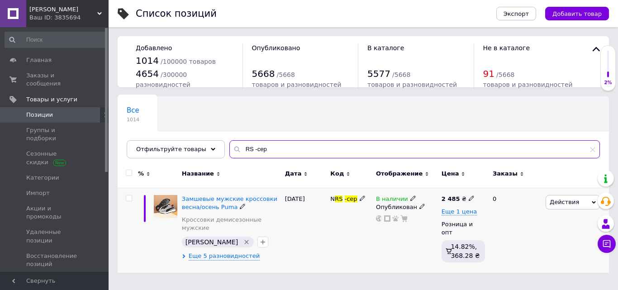
type input "RS -сер"
click at [170, 206] on img at bounding box center [166, 207] width 24 height 24
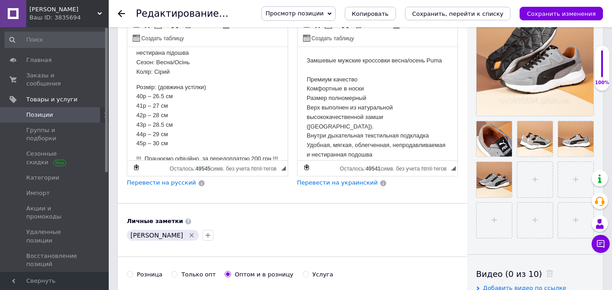
scroll to position [115, 0]
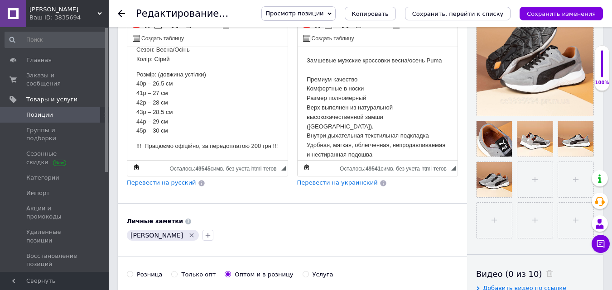
click at [177, 74] on p "Розмір: (довжина устілки) 40р – 26.5 см 41р – 27 см 42р – 28 см 43р – 28.5 см 4…" at bounding box center [207, 103] width 142 height 66
drag, startPoint x: 143, startPoint y: 147, endPoint x: 138, endPoint y: 147, distance: 5.4
click at [138, 147] on p "!!! Працюємо офіційно, за передоплатою 200 грн !!!" at bounding box center [207, 147] width 142 height 10
click at [144, 144] on p "!!! Працюємо офіційно, за передоплатою 200 грн" at bounding box center [207, 147] width 142 height 10
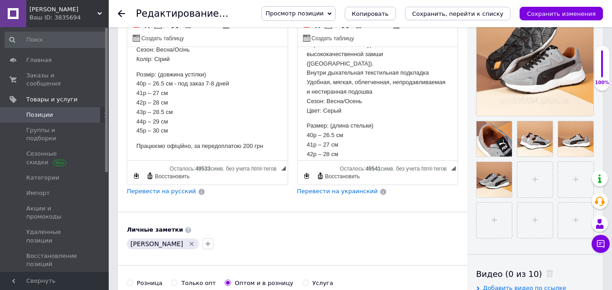
scroll to position [115, 0]
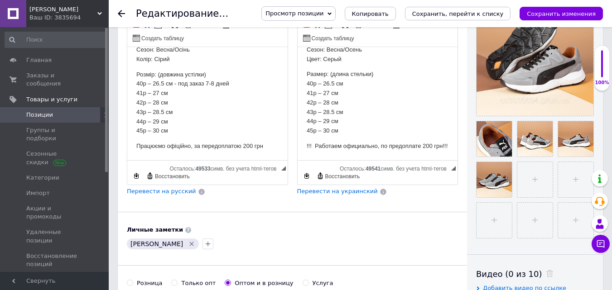
click at [323, 148] on p "!!! Работаем официально, по предоплате 200 грн!!!" at bounding box center [377, 147] width 142 height 10
click at [314, 132] on body "Замшевые мужские кроссовки весна/осень Puma Премиум качество Комфортные в носки…" at bounding box center [377, 47] width 142 height 210
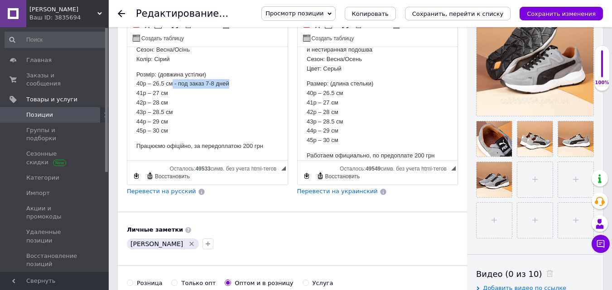
drag, startPoint x: 233, startPoint y: 85, endPoint x: 172, endPoint y: 85, distance: 60.7
click at [172, 85] on p "Розмір: (довжина устілки) 40р – 26.5 см - под заказ 7-8 дней 41р – 27 см 42р – …" at bounding box center [207, 103] width 142 height 66
click at [209, 93] on span "Копировать" at bounding box center [219, 92] width 38 height 11
copy p "- под заказ 7-8 дней"
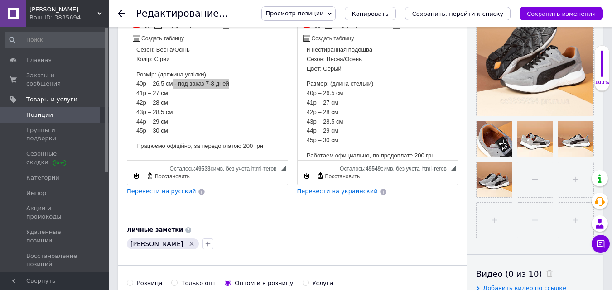
click at [346, 82] on p "Размер: (длина стельки) 40р – 26.5 см 41р – 27 см 42р – 28 см 43р – 28.5 см 44р…" at bounding box center [377, 112] width 142 height 66
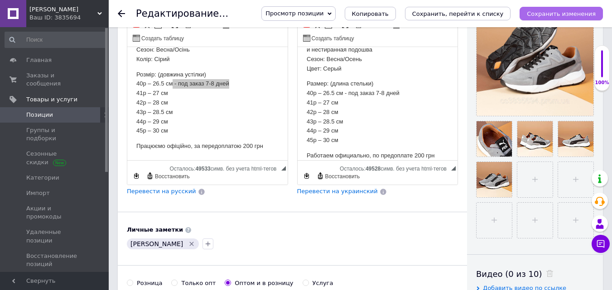
click at [540, 11] on icon "Сохранить изменения" at bounding box center [560, 13] width 69 height 7
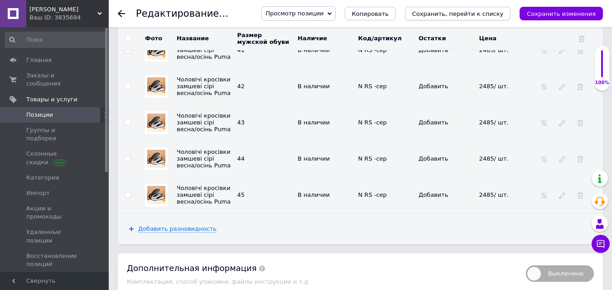
scroll to position [1620, 0]
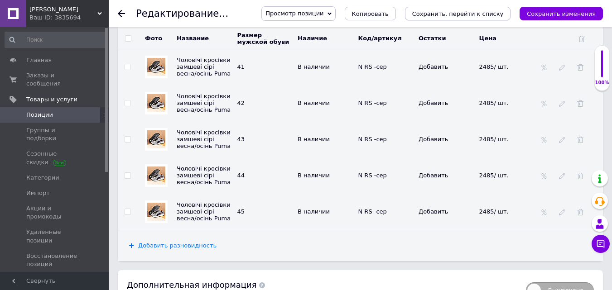
click at [448, 11] on icon "Сохранить, перейти к списку" at bounding box center [457, 13] width 91 height 7
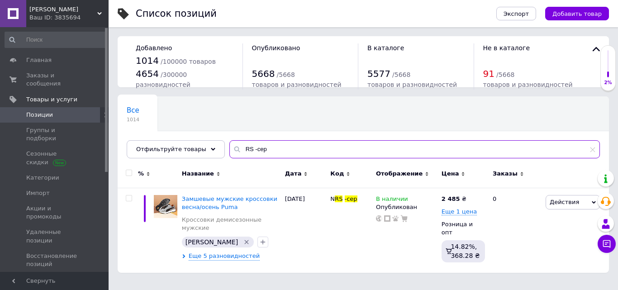
drag, startPoint x: 264, startPoint y: 150, endPoint x: 211, endPoint y: 136, distance: 55.3
click at [211, 136] on div "Все 1014 Ok Отфильтровано... Сохранить Мы ничего не нашли Возможно, ошибка в сл…" at bounding box center [364, 127] width 492 height 62
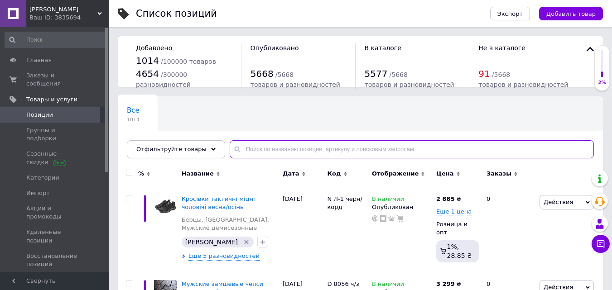
click at [250, 148] on input "text" at bounding box center [411, 149] width 364 height 18
paste input "320-(Р1)-черн"
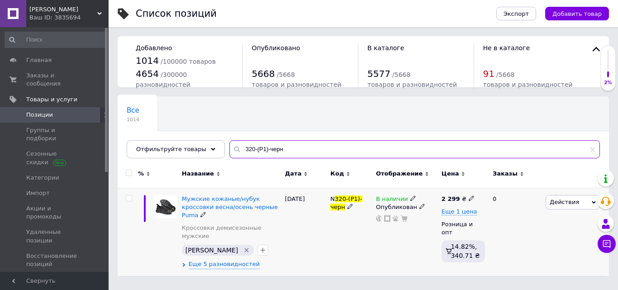
type input "320-(Р1)-черн"
click at [159, 207] on img at bounding box center [166, 207] width 24 height 24
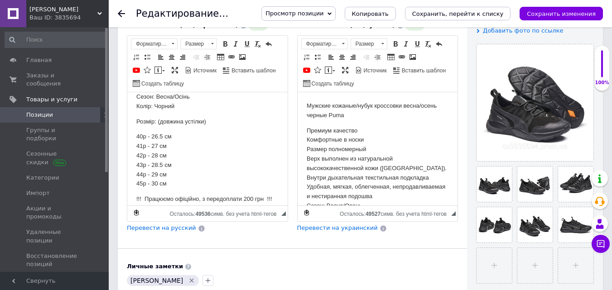
scroll to position [126, 0]
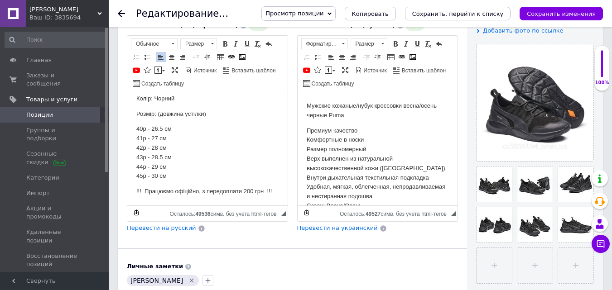
click at [156, 192] on p "!!! Працюємо офіційно, з передоплати 200 грн !!!" at bounding box center [207, 192] width 142 height 10
click at [144, 190] on p "!!! Працюємо офіційно, з передоплати 200 грн" at bounding box center [207, 192] width 142 height 10
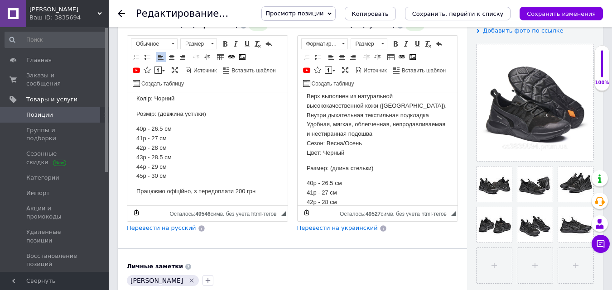
scroll to position [126, 0]
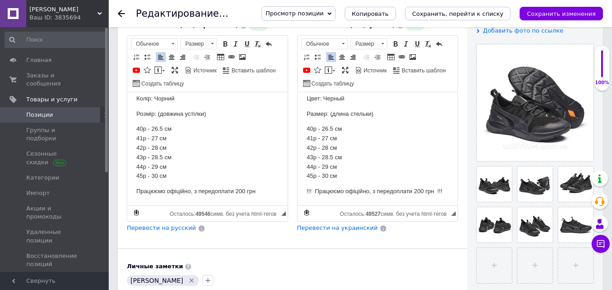
click at [328, 191] on p "!!! Працюємо офіційно, з передоплати 200 грн !!!" at bounding box center [377, 192] width 142 height 10
click at [314, 189] on p "!!! Працюємо офіційно, з передоплати 200 грн" at bounding box center [377, 192] width 142 height 10
click at [347, 154] on p "40р - 26.5 см 41р - 27 см 42р - 28 см 43р - 28.5 см 44р - 29 см 45р - 30 см" at bounding box center [377, 152] width 142 height 57
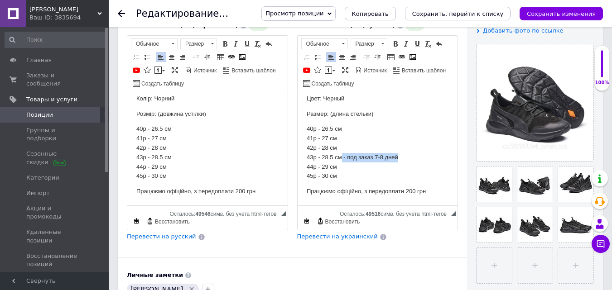
drag, startPoint x: 398, startPoint y: 154, endPoint x: 341, endPoint y: 155, distance: 57.0
click at [341, 155] on p "40р - 26.5 см 41р - 27 см 42р - 28 см 43р - 28.5 см - под заказ 7-8 дней 44р - …" at bounding box center [377, 152] width 142 height 57
click at [366, 163] on span "Копировать" at bounding box center [380, 165] width 38 height 11
copy p "- под заказ 7-8 дней"
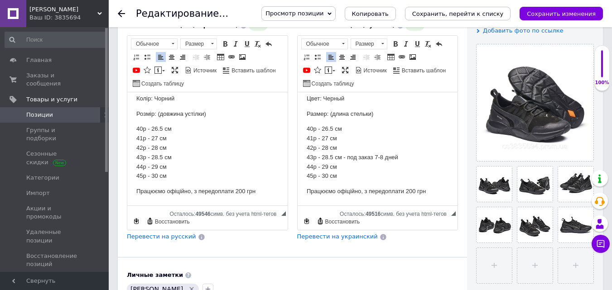
click at [344, 166] on p "40р - 26.5 см 41р - 27 см 42р - 28 см 43р - 28.5 см - под заказ 7-8 дней 44р - …" at bounding box center [377, 152] width 142 height 57
click at [173, 167] on p "40р - 26.5 см 41р - 27 см 42р - 28 см 43р - 28.5 см 44р - 29 см 45р - 30 см" at bounding box center [207, 152] width 142 height 57
click at [182, 158] on p "40р - 26.5 см 41р - 27 см 42р - 28 см 43р - 28.5 см 44р - 29 см - под заказ 7-8…" at bounding box center [207, 152] width 142 height 57
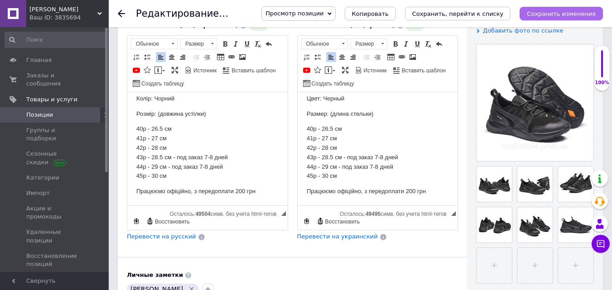
click at [549, 12] on icon "Сохранить изменения" at bounding box center [560, 13] width 69 height 7
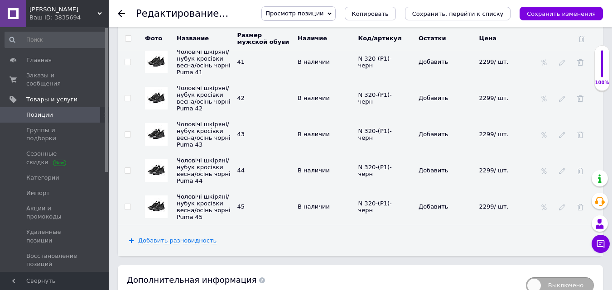
scroll to position [1629, 0]
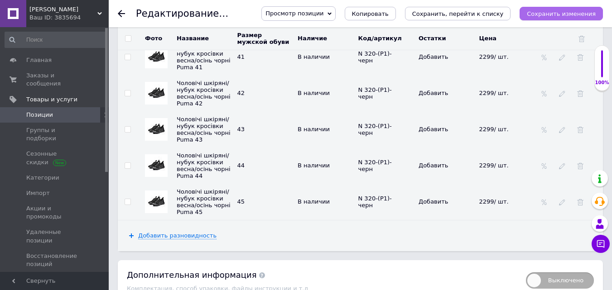
click at [540, 14] on icon "Сохранить изменения" at bounding box center [560, 13] width 69 height 7
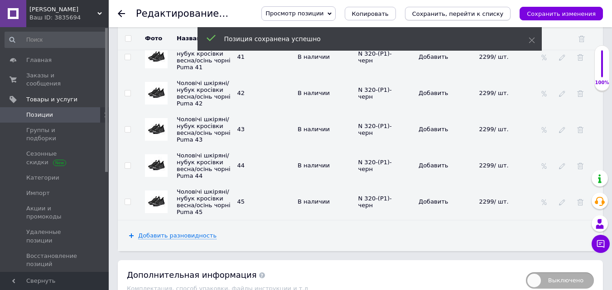
click at [455, 11] on icon "Сохранить, перейти к списку" at bounding box center [457, 13] width 91 height 7
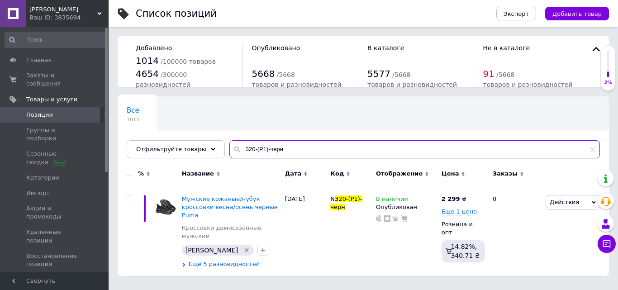
drag, startPoint x: 280, startPoint y: 153, endPoint x: 227, endPoint y: 143, distance: 53.8
click at [229, 143] on input "320-(Р1)-черн" at bounding box center [414, 149] width 371 height 18
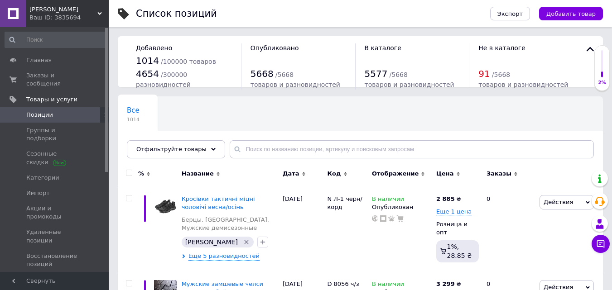
click at [39, 10] on span "[PERSON_NAME]" at bounding box center [63, 9] width 68 height 8
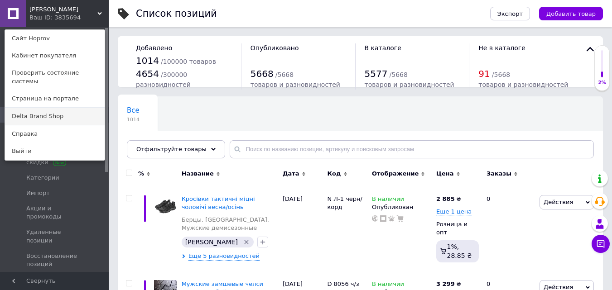
click at [27, 108] on link "Delta Brand Shop" at bounding box center [55, 116] width 100 height 17
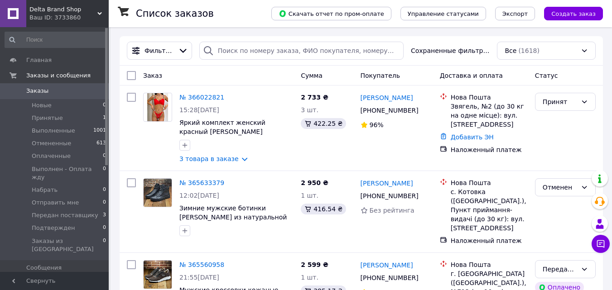
click at [38, 279] on span "Товары и услуги" at bounding box center [51, 283] width 51 height 8
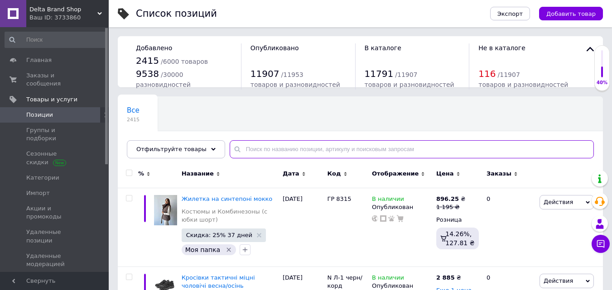
click at [242, 148] on input "text" at bounding box center [411, 149] width 364 height 18
paste input "320-(Р1)-черн"
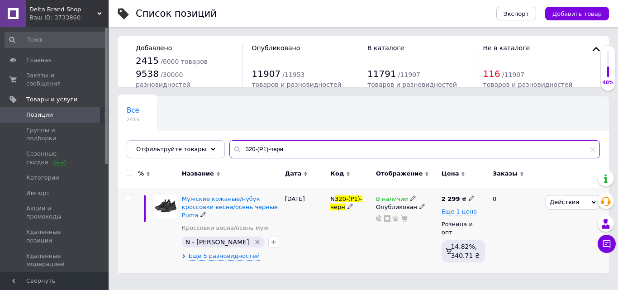
type input "320-(Р1)-черн"
click at [169, 206] on img at bounding box center [166, 207] width 24 height 24
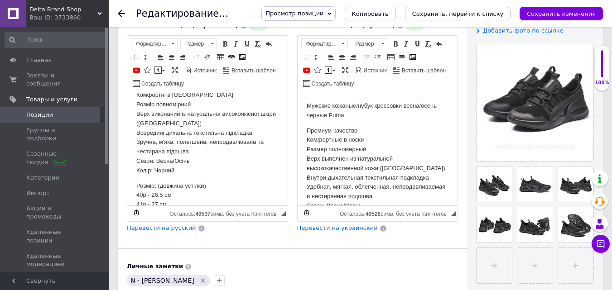
scroll to position [120, 0]
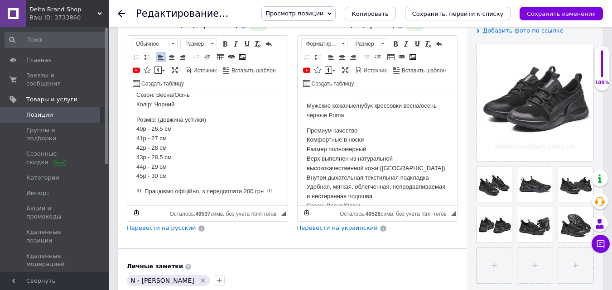
click at [173, 167] on p "Розмір: (довжина устілки) 40р - 26.5 см 41р - 27 см 42р - 28 см 43р - 28.5 см 4…" at bounding box center [207, 148] width 142 height 66
click at [171, 156] on p "Розмір: (довжина устілки) 40р - 26.5 см 41р - 27 см 42р - 28 см 43р - 28.5 см 4…" at bounding box center [207, 148] width 142 height 66
drag, startPoint x: 224, startPoint y: 157, endPoint x: 167, endPoint y: 154, distance: 56.6
click at [167, 154] on p "Розмір: (довжина устілки) 40р - 26.5 см 41р - 27 см 42р - 28 см 43р - 28.5 см 4…" at bounding box center [207, 148] width 142 height 66
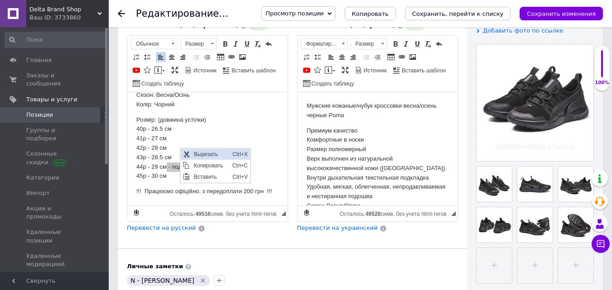
scroll to position [0, 0]
click at [200, 162] on span "Копировать" at bounding box center [210, 165] width 38 height 11
copy p "- под заказ 7-8 дней"
click at [177, 148] on p "Розмір: (довжина устілки) 40р - 26.5 см 41р - 27 см 42р - 28 см 43р - 28.5 см 4…" at bounding box center [207, 148] width 142 height 66
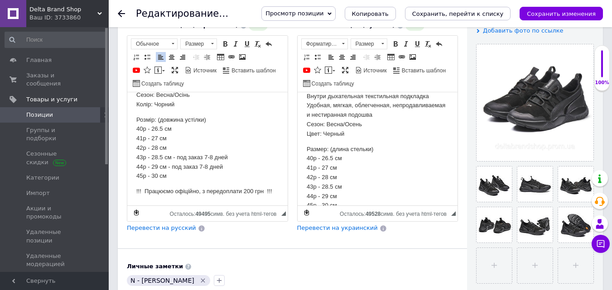
scroll to position [120, 0]
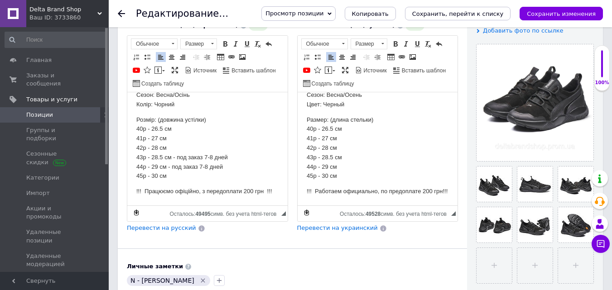
click at [344, 149] on p "Размер: (длина стельки) 40р - 26.5 см 41р - 27 см 42р - 28 см 43р - 28.5 см 44р…" at bounding box center [377, 148] width 142 height 66
click at [345, 157] on p "Размер: (длина стельки) 40р - 26.5 см 41р - 27 см 42р - 28 см 43р - 28.5 см - п…" at bounding box center [377, 148] width 142 height 66
paste body "Визуальный текстовый редактор, 656F251C-F709-4A50-8636-905FE57AC94D"
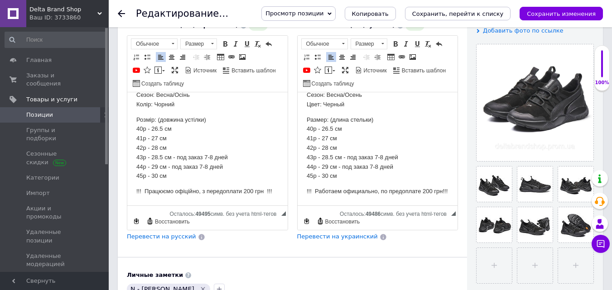
click at [332, 188] on p "!!! Работаем официально, по предоплате 200 грн!!!" at bounding box center [377, 192] width 142 height 10
click at [314, 187] on p "!!! Работаем официально, по предоплате 200 грн" at bounding box center [377, 192] width 142 height 10
click at [313, 187] on p "!!! Работаем официально, по предоплате 200 грн" at bounding box center [377, 192] width 142 height 10
click at [307, 190] on p "Работаем официально, по предоплате 200 грн" at bounding box center [377, 192] width 142 height 10
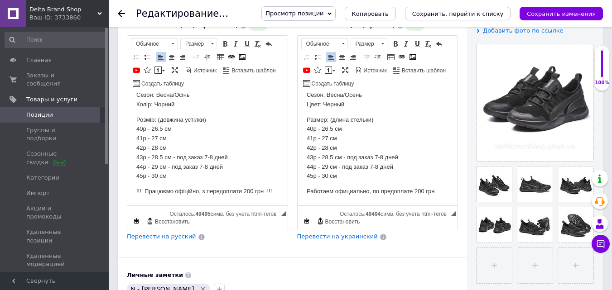
click at [181, 192] on p "!!! Працюємо офіційно, з передоплати 200 грн !!!" at bounding box center [207, 192] width 142 height 10
click at [144, 189] on p "!!! Працюємо офіційно, з передоплати 200 грн" at bounding box center [207, 192] width 142 height 10
click at [542, 12] on icon "Сохранить изменения" at bounding box center [560, 13] width 69 height 7
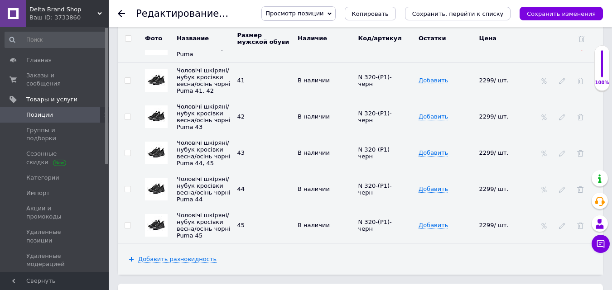
scroll to position [1629, 0]
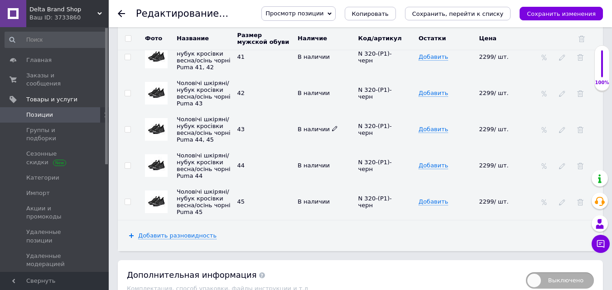
click at [332, 130] on icon at bounding box center [334, 128] width 5 height 5
click at [313, 159] on li "Под заказ" at bounding box center [323, 159] width 59 height 13
click at [333, 167] on icon at bounding box center [334, 164] width 5 height 5
click at [322, 202] on li "Под заказ" at bounding box center [323, 195] width 59 height 13
click at [539, 12] on icon "Сохранить изменения" at bounding box center [560, 13] width 69 height 7
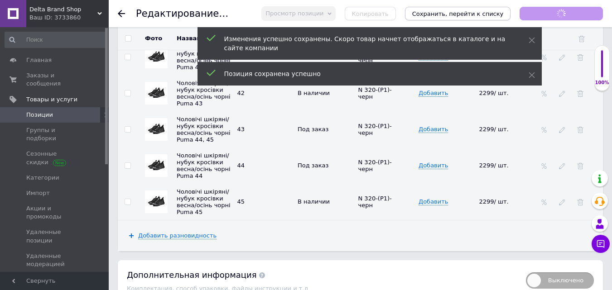
scroll to position [48, 0]
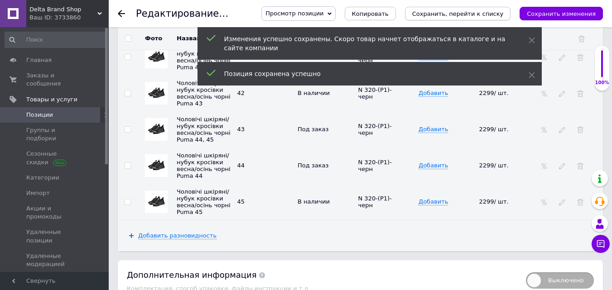
click at [451, 13] on icon "Сохранить, перейти к списку" at bounding box center [457, 13] width 91 height 7
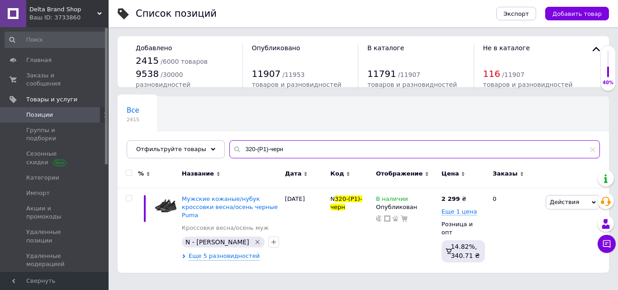
drag, startPoint x: 286, startPoint y: 151, endPoint x: 224, endPoint y: 145, distance: 61.8
click at [229, 145] on div "320-(Р1)-черн" at bounding box center [414, 149] width 371 height 18
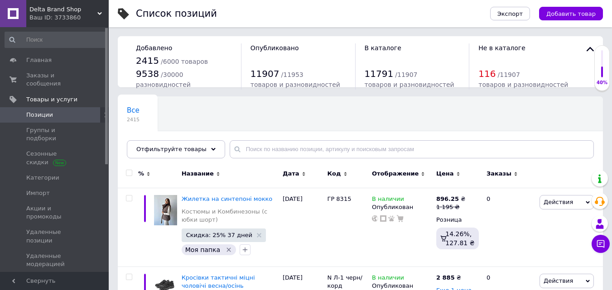
click at [50, 8] on span "Delta Brand Shop" at bounding box center [63, 9] width 68 height 8
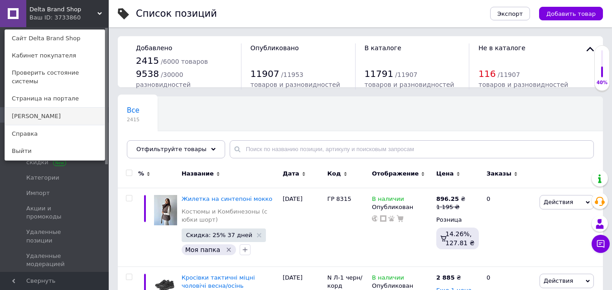
click at [36, 108] on link "[PERSON_NAME]" at bounding box center [55, 116] width 100 height 17
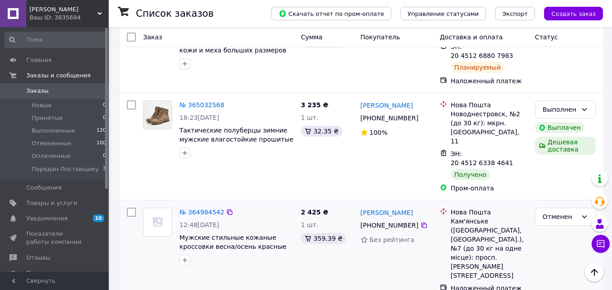
scroll to position [317, 0]
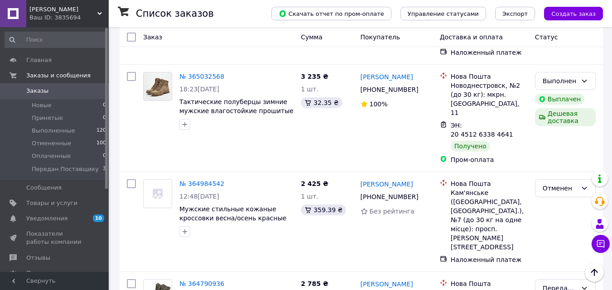
click at [39, 9] on span "[PERSON_NAME]" at bounding box center [63, 9] width 68 height 8
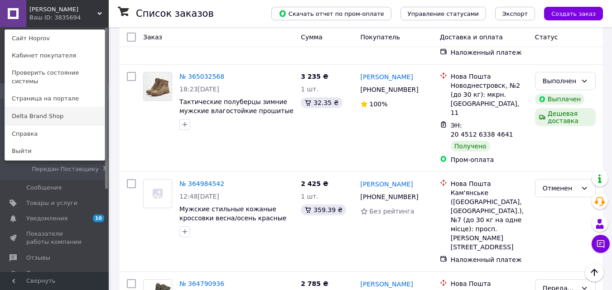
click at [33, 109] on link "Delta Brand Shop" at bounding box center [55, 116] width 100 height 17
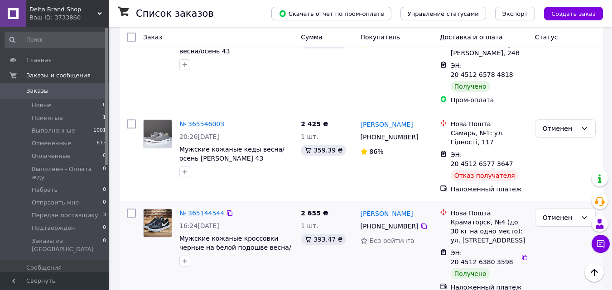
scroll to position [272, 0]
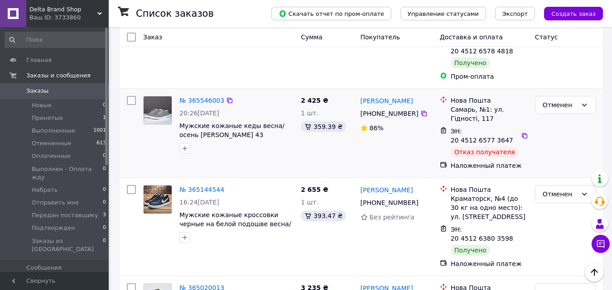
click at [397, 134] on div "[PERSON_NAME] [PHONE_NUMBER]%" at bounding box center [396, 132] width 79 height 81
click at [597, 242] on icon at bounding box center [600, 243] width 9 height 9
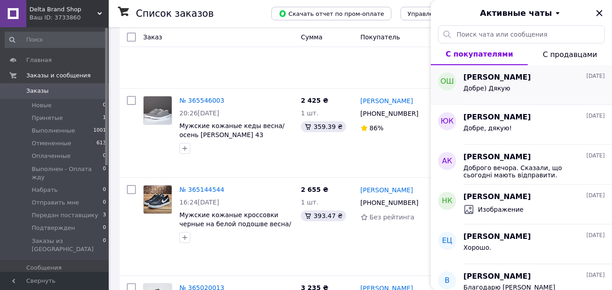
click at [476, 81] on span "[PERSON_NAME]" at bounding box center [496, 77] width 67 height 10
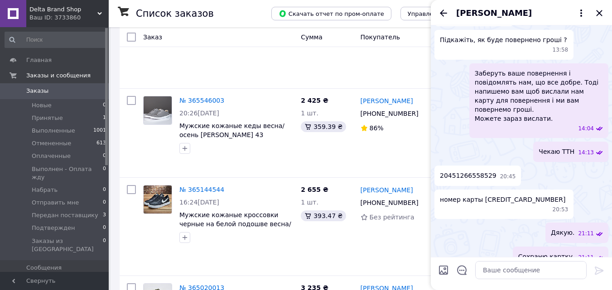
scroll to position [399, 0]
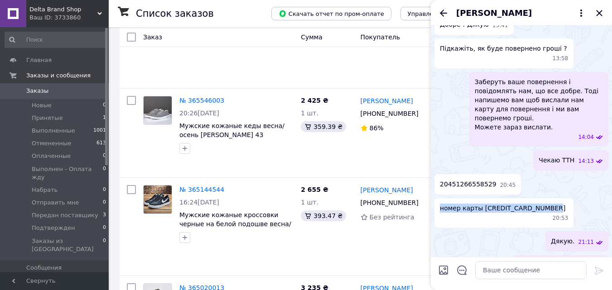
drag, startPoint x: 437, startPoint y: 124, endPoint x: 538, endPoint y: 136, distance: 102.0
click at [538, 198] on div "номер карты [CREDIT_CARD_NUMBER] 20:53" at bounding box center [503, 212] width 139 height 29
copy span "номер карты [CREDIT_CARD_NUMBER]"
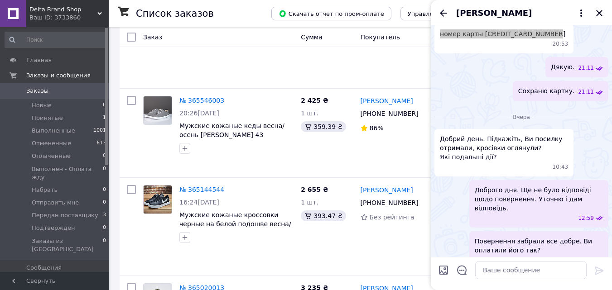
scroll to position [580, 0]
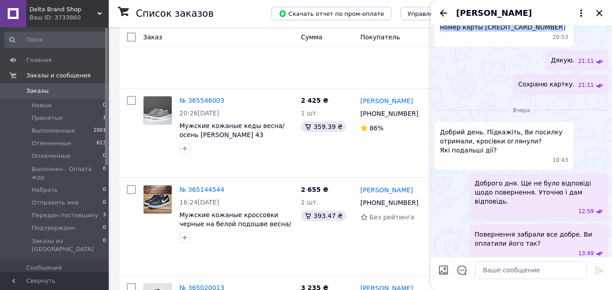
click at [601, 13] on icon "Закрыть" at bounding box center [598, 13] width 11 height 11
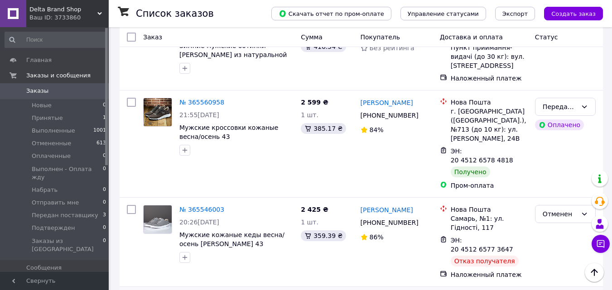
scroll to position [136, 0]
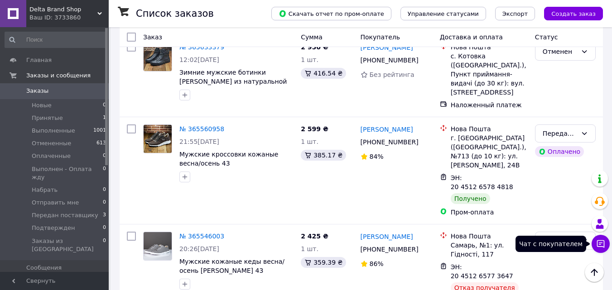
click at [602, 242] on icon at bounding box center [600, 243] width 9 height 9
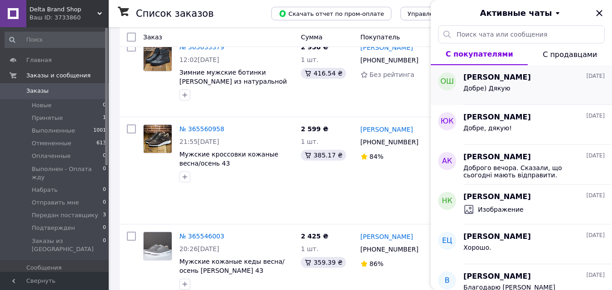
click at [484, 82] on span "[PERSON_NAME]" at bounding box center [496, 77] width 67 height 10
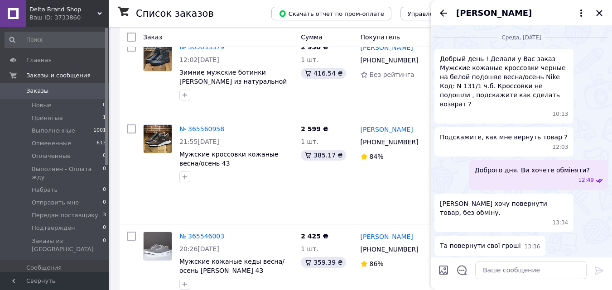
scroll to position [580, 0]
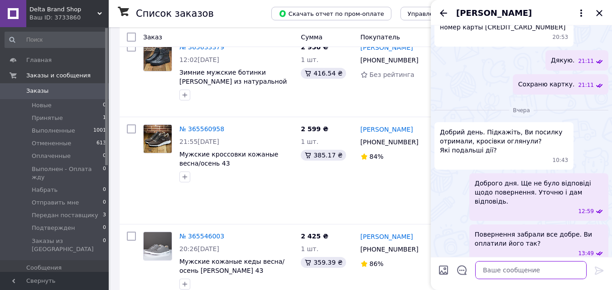
click at [502, 271] on textarea at bounding box center [530, 270] width 111 height 18
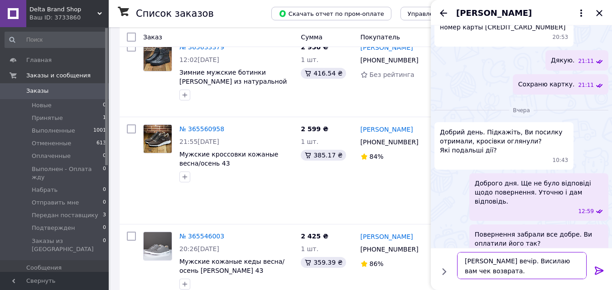
type textarea "[PERSON_NAME] вечiр. Висилаю вам чек возврата."
click at [597, 270] on icon at bounding box center [598, 271] width 9 height 8
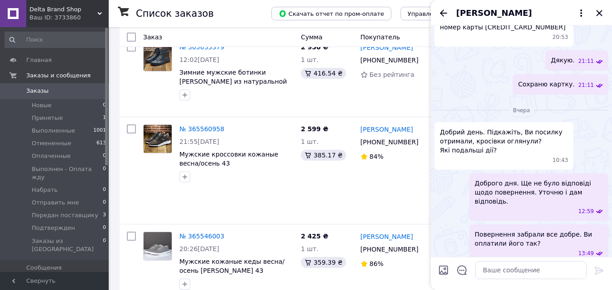
scroll to position [636, 0]
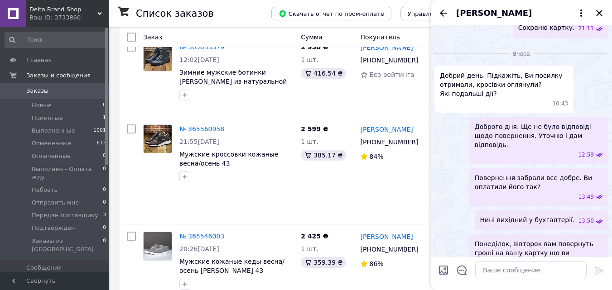
click at [442, 271] on input "Загрузить файлы" at bounding box center [443, 270] width 11 height 11
type input "C:\fakepath\photo_2025-10-12_18-22-35.jpg"
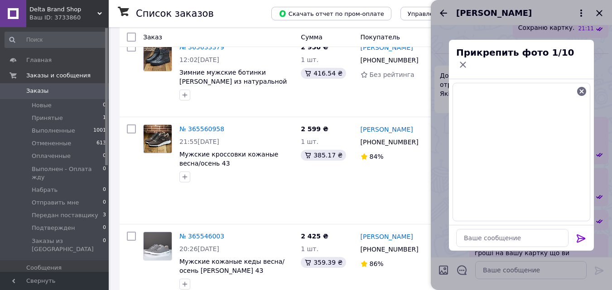
click at [579, 233] on icon at bounding box center [580, 238] width 11 height 11
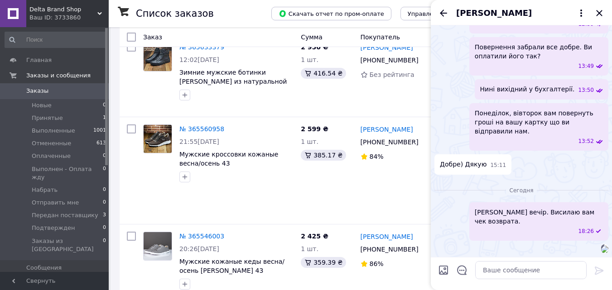
scroll to position [776, 0]
click at [493, 270] on textarea at bounding box center [530, 270] width 111 height 18
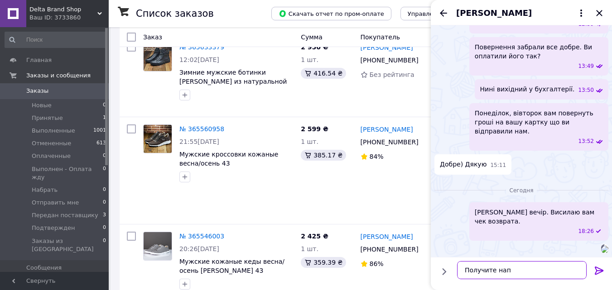
type textarea "Получите напи"
drag, startPoint x: 511, startPoint y: 269, endPoint x: 449, endPoint y: 277, distance: 63.4
click at [449, 277] on div "Получите напи Получите напи" at bounding box center [521, 270] width 174 height 25
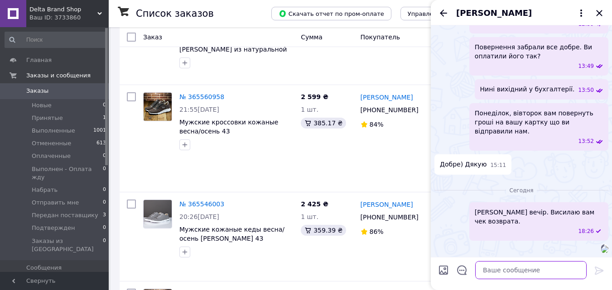
scroll to position [181, 0]
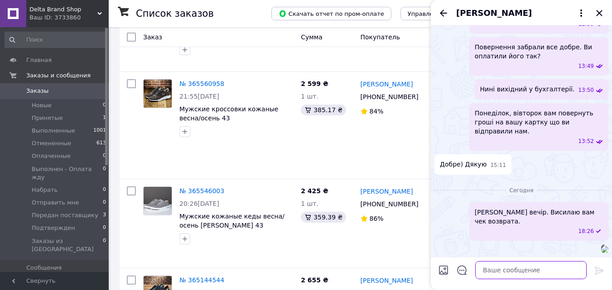
click at [505, 271] on textarea at bounding box center [530, 270] width 111 height 18
paste textarea "Отримайте гроші за повернення кросівок 2655 грн., відпишіться будь ласка."
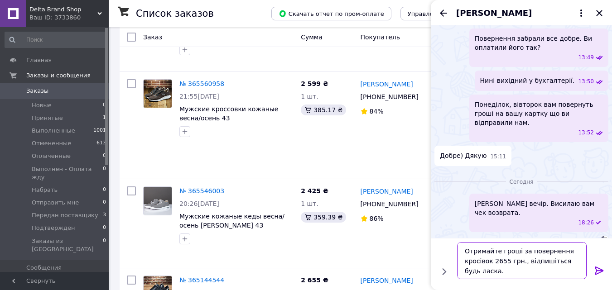
type textarea "Отримайте гроші за повернення кросівок 2655 грн., відпишіться будь ласка."
click at [596, 271] on icon at bounding box center [598, 271] width 9 height 8
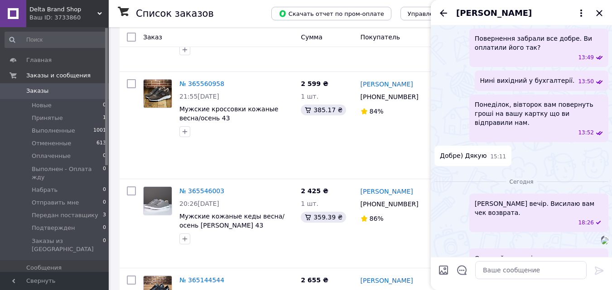
scroll to position [818, 0]
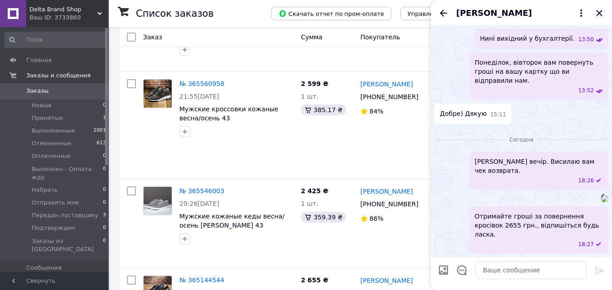
click at [597, 12] on icon "Закрыть" at bounding box center [599, 13] width 6 height 6
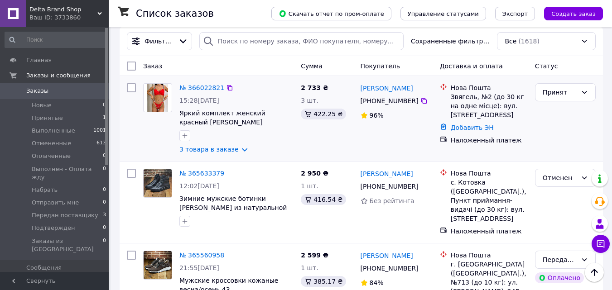
scroll to position [0, 0]
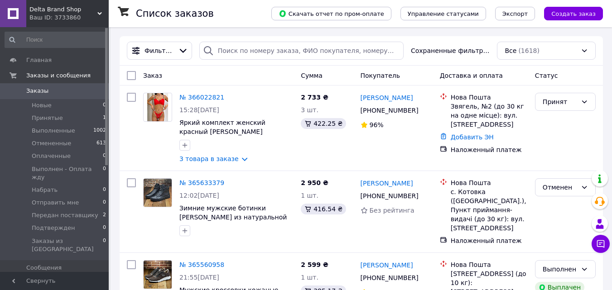
click at [38, 6] on span "Delta Brand Shop" at bounding box center [63, 9] width 68 height 8
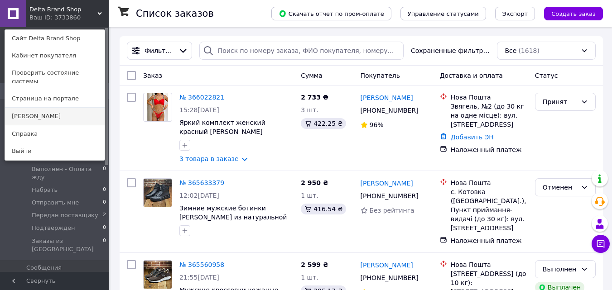
click at [26, 108] on link "[PERSON_NAME]" at bounding box center [55, 116] width 100 height 17
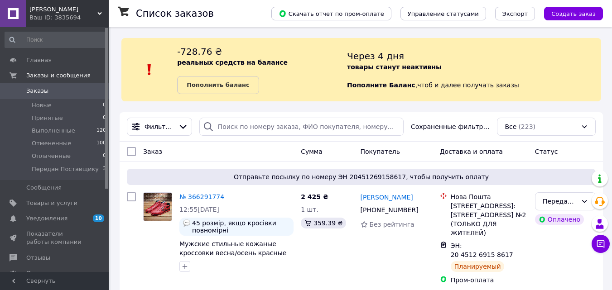
click at [550, 57] on div "Через 4 дня товары станут неактивны Пополните Баланс ,  чтоб и далее получать з…" at bounding box center [474, 69] width 254 height 49
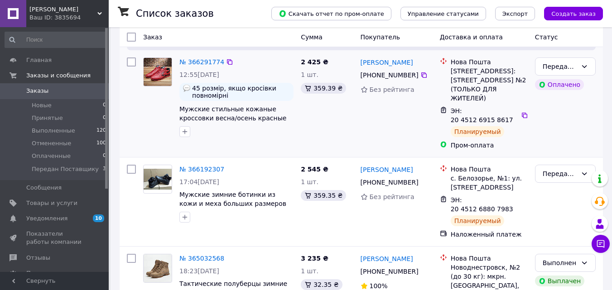
scroll to position [136, 0]
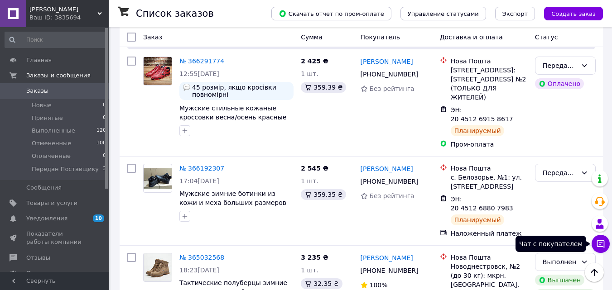
click at [598, 240] on icon at bounding box center [600, 243] width 9 height 9
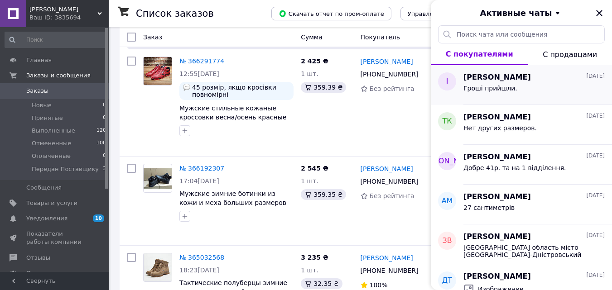
click at [473, 79] on span "[PERSON_NAME]" at bounding box center [496, 77] width 67 height 10
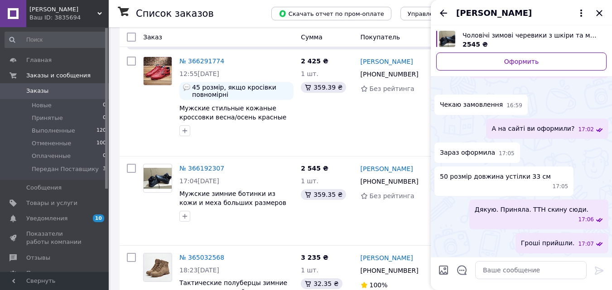
scroll to position [1439, 0]
click at [598, 13] on icon "Закрыть" at bounding box center [599, 13] width 6 height 6
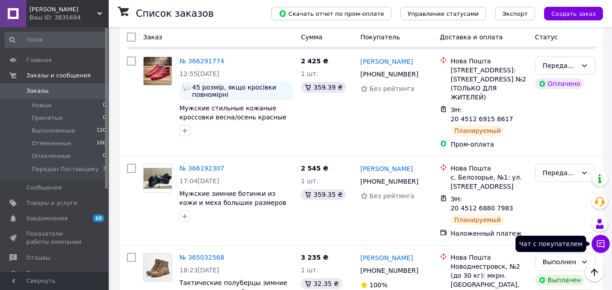
click at [598, 244] on icon at bounding box center [601, 244] width 8 height 8
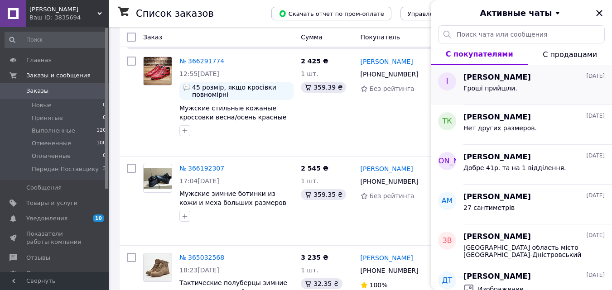
click at [478, 86] on span "Гроші прийшли." at bounding box center [490, 88] width 54 height 7
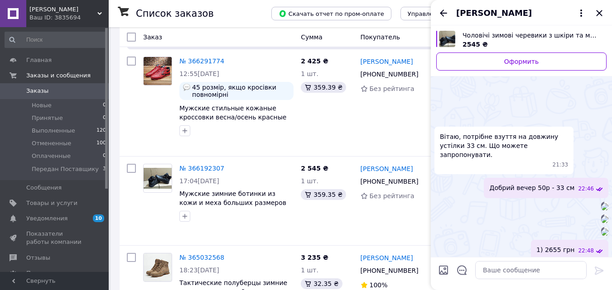
scroll to position [1462, 0]
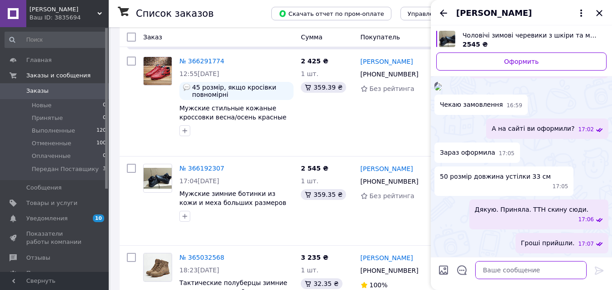
click at [510, 271] on textarea at bounding box center [530, 270] width 111 height 18
paste textarea "Ваша ТТН: 20451268807983 для відстеження замовлення. Прохання оглядати на пошті…"
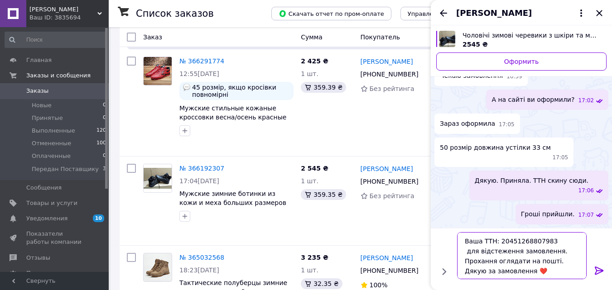
type textarea "Ваша ТТН: 20451268807983 для відстеження замовлення. Прохання оглядати на пошті…"
click at [598, 269] on icon at bounding box center [598, 270] width 11 height 11
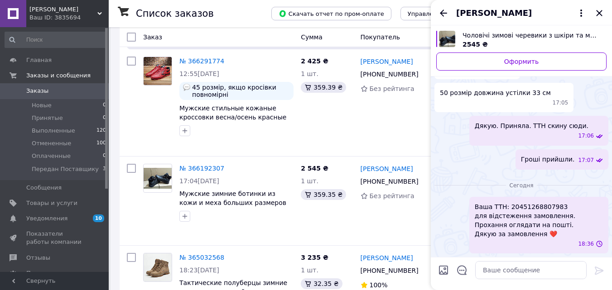
scroll to position [1514, 0]
click at [599, 14] on icon "Закрыть" at bounding box center [599, 13] width 6 height 6
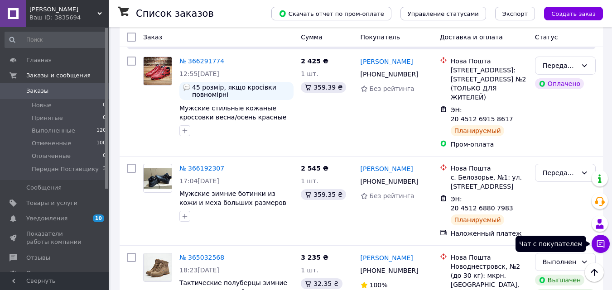
click at [605, 244] on button "Чат с покупателем" at bounding box center [600, 244] width 18 height 18
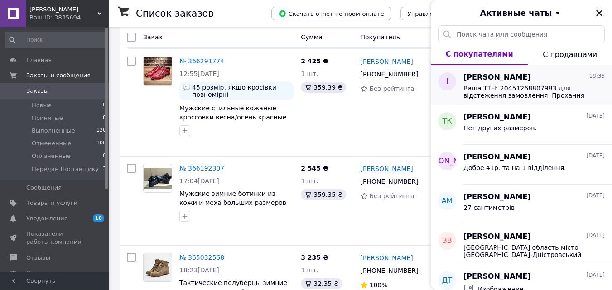
click at [475, 85] on span "Ваша ТТН: 20451268807983 для відстеження замовлення. Прохання оглядати на пошті…" at bounding box center [527, 92] width 129 height 14
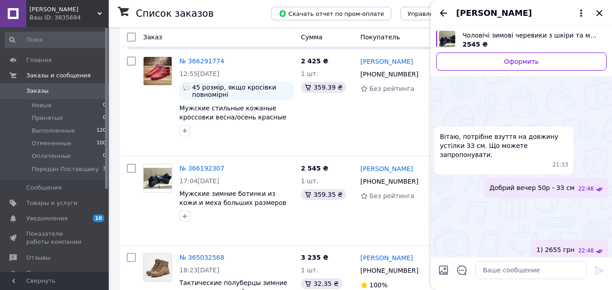
scroll to position [1537, 0]
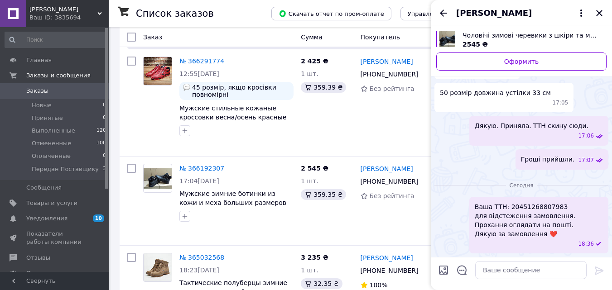
drag, startPoint x: 585, startPoint y: 218, endPoint x: 571, endPoint y: 244, distance: 30.2
click at [571, 239] on span "Ваша ТТН: 20451268807983 для відстеження замовлення. Прохання оглядати на пошті…" at bounding box center [524, 220] width 100 height 36
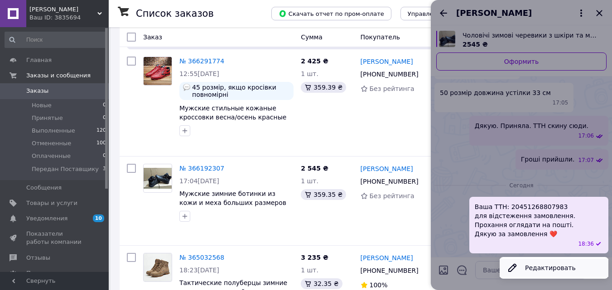
click at [553, 268] on button "Редактировать" at bounding box center [553, 268] width 109 height 18
type textarea "Ваша ТТН: 20451268807983 для відстеження замовлення. Прохання оглядати на пошті…"
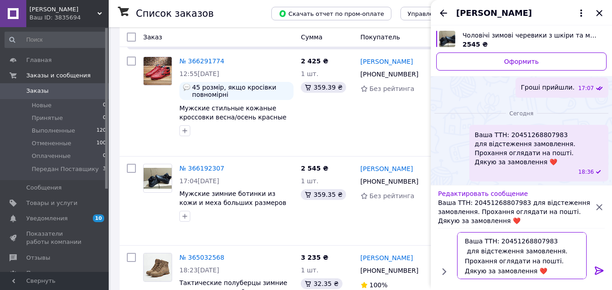
click at [463, 241] on textarea "Ваша ТТН: 20451268807983 для відстеження замовлення. Прохання оглядати на пошті…" at bounding box center [521, 255] width 129 height 47
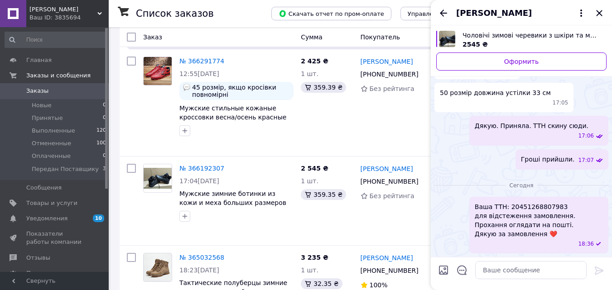
click at [573, 239] on span "Ваша ТТН: 20451268807983 для відстеження замовлення. Прохання оглядати на пошті…" at bounding box center [524, 220] width 100 height 36
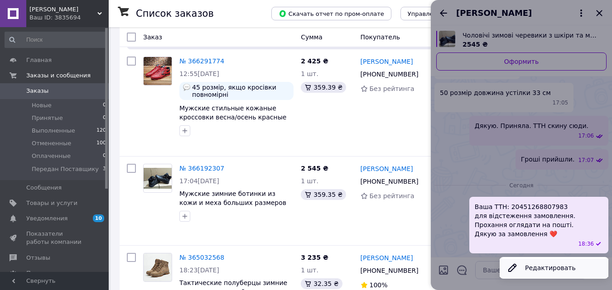
click at [545, 265] on button "Редактировать" at bounding box center [553, 268] width 109 height 18
type textarea "Ваша ТТН: 20451268807983 для відстеження замовлення. Прохання оглядати на пошті…"
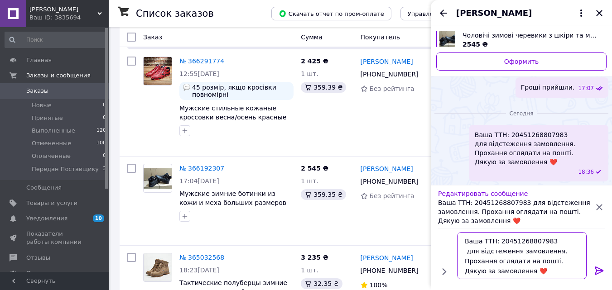
click at [544, 269] on textarea "Ваша ТТН: 20451268807983 для відстеження замовлення. Прохання оглядати на пошті…" at bounding box center [521, 255] width 129 height 47
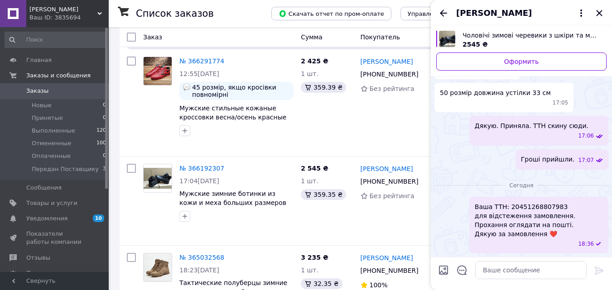
drag, startPoint x: 570, startPoint y: 243, endPoint x: 597, endPoint y: 221, distance: 34.8
click at [598, 221] on div "Ваша ТТН: 20451268807983 для відстеження замовлення. Прохання оглядати на пошті…" at bounding box center [538, 225] width 139 height 57
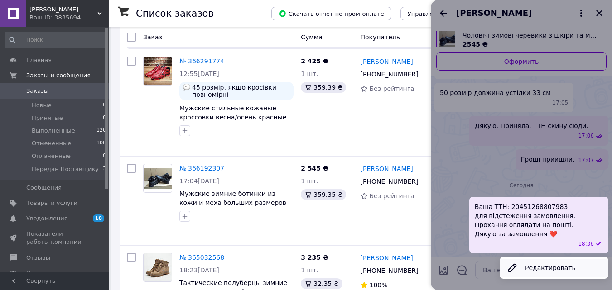
click at [556, 266] on button "Редактировать" at bounding box center [553, 268] width 109 height 18
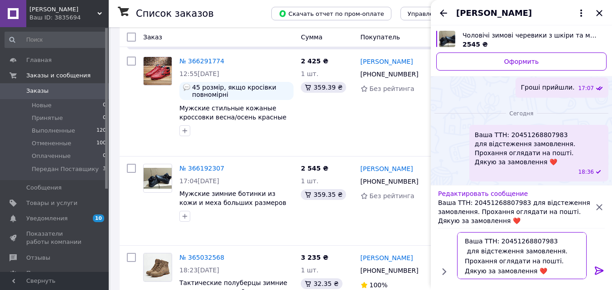
click at [549, 269] on textarea "Ваша ТТН: 20451268807983 для відстеження замовлення. Прохання оглядати на пошті…" at bounding box center [521, 255] width 129 height 47
click at [464, 239] on textarea "Ваша ТТН: 20451268807983 для відстеження замовлення. Прохання оглядати на пошті…" at bounding box center [521, 255] width 129 height 47
type textarea "Добрий вечiр. Ваша ТТН: 20451268807983 для відстеження замовлення. Прохання огл…"
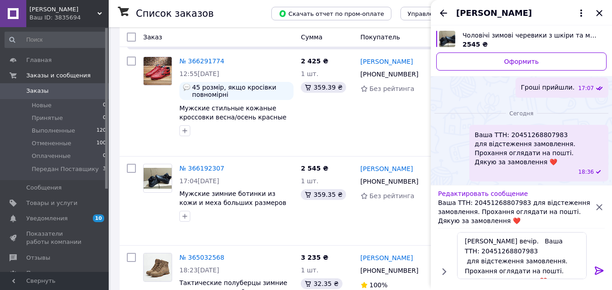
click at [598, 270] on icon at bounding box center [598, 270] width 11 height 11
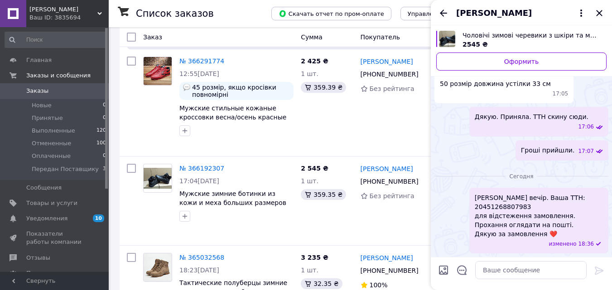
scroll to position [1524, 0]
click at [598, 13] on icon "Закрыть" at bounding box center [599, 13] width 6 height 6
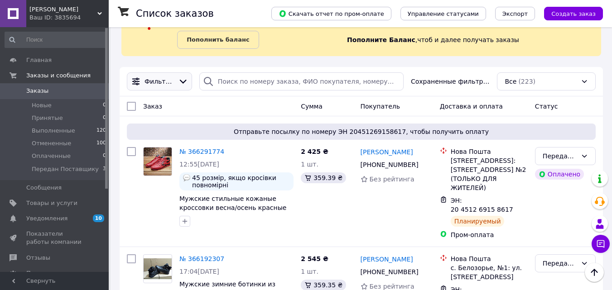
scroll to position [0, 0]
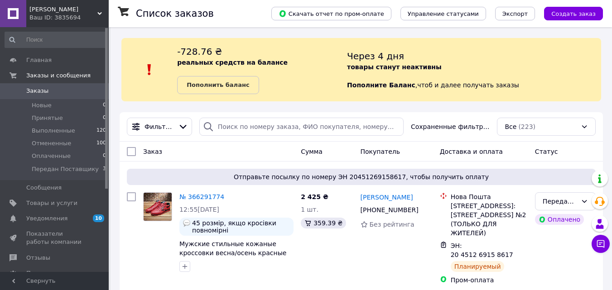
click at [35, 10] on span "[PERSON_NAME]" at bounding box center [63, 9] width 68 height 8
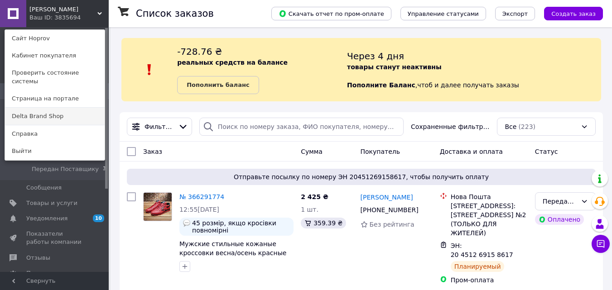
click at [26, 108] on link "Delta Brand Shop" at bounding box center [55, 116] width 100 height 17
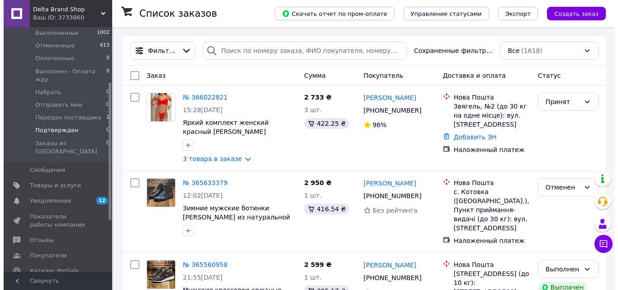
scroll to position [136, 0]
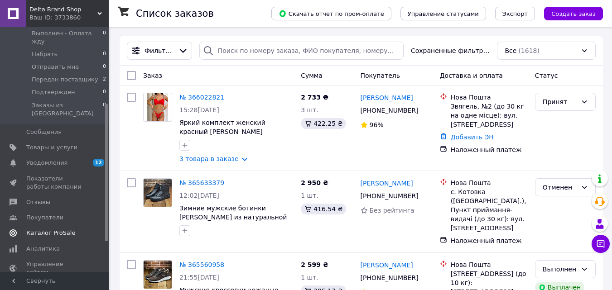
click at [38, 229] on span "Каталог ProSale" at bounding box center [50, 233] width 49 height 8
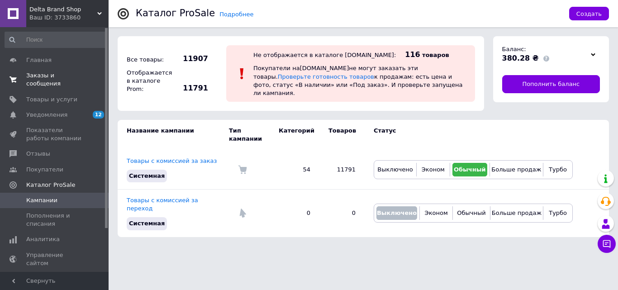
click at [48, 76] on span "Заказы и сообщения" at bounding box center [54, 80] width 57 height 16
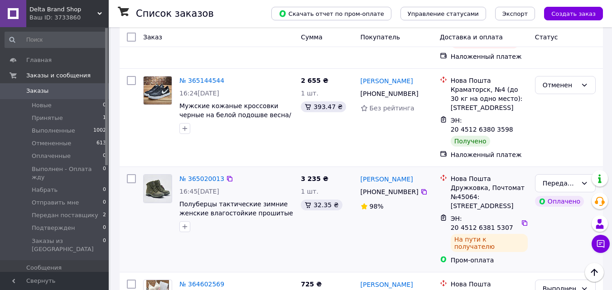
scroll to position [407, 0]
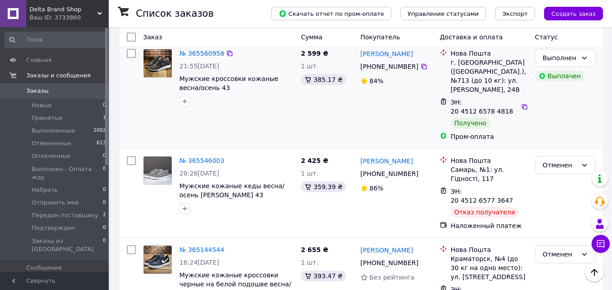
scroll to position [226, 0]
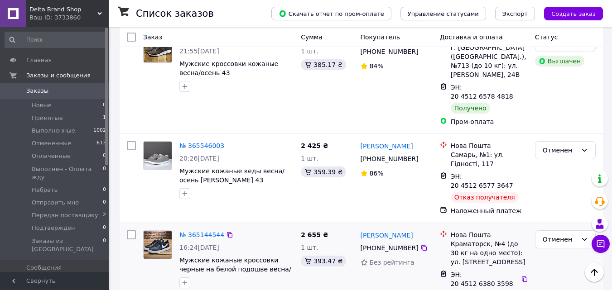
click at [154, 231] on img at bounding box center [157, 245] width 28 height 28
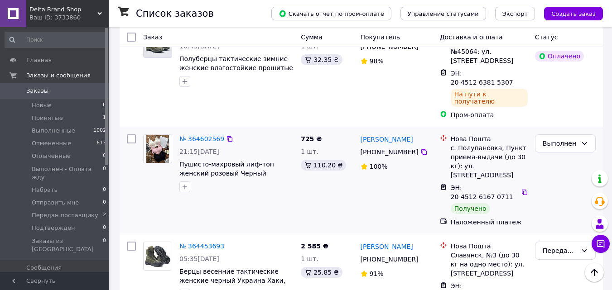
scroll to position [543, 0]
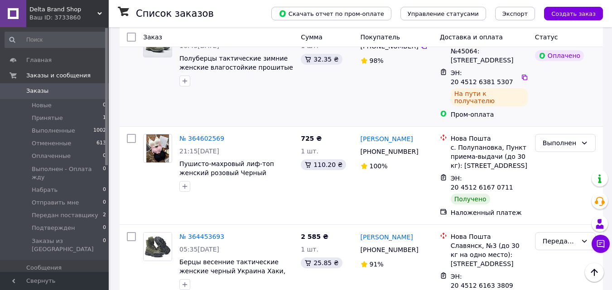
scroll to position [588, 0]
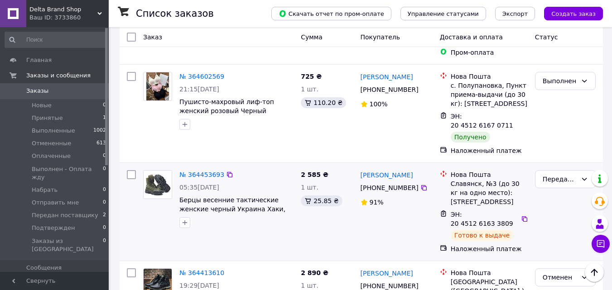
click at [404, 167] on div "[PERSON_NAME] [PHONE_NUMBER]%" at bounding box center [396, 212] width 79 height 91
drag, startPoint x: 359, startPoint y: 126, endPoint x: 414, endPoint y: 132, distance: 54.6
click at [414, 182] on div "[PHONE_NUMBER]" at bounding box center [389, 188] width 62 height 13
copy div "[PHONE_NUMBER]"
